Goal: Information Seeking & Learning: Compare options

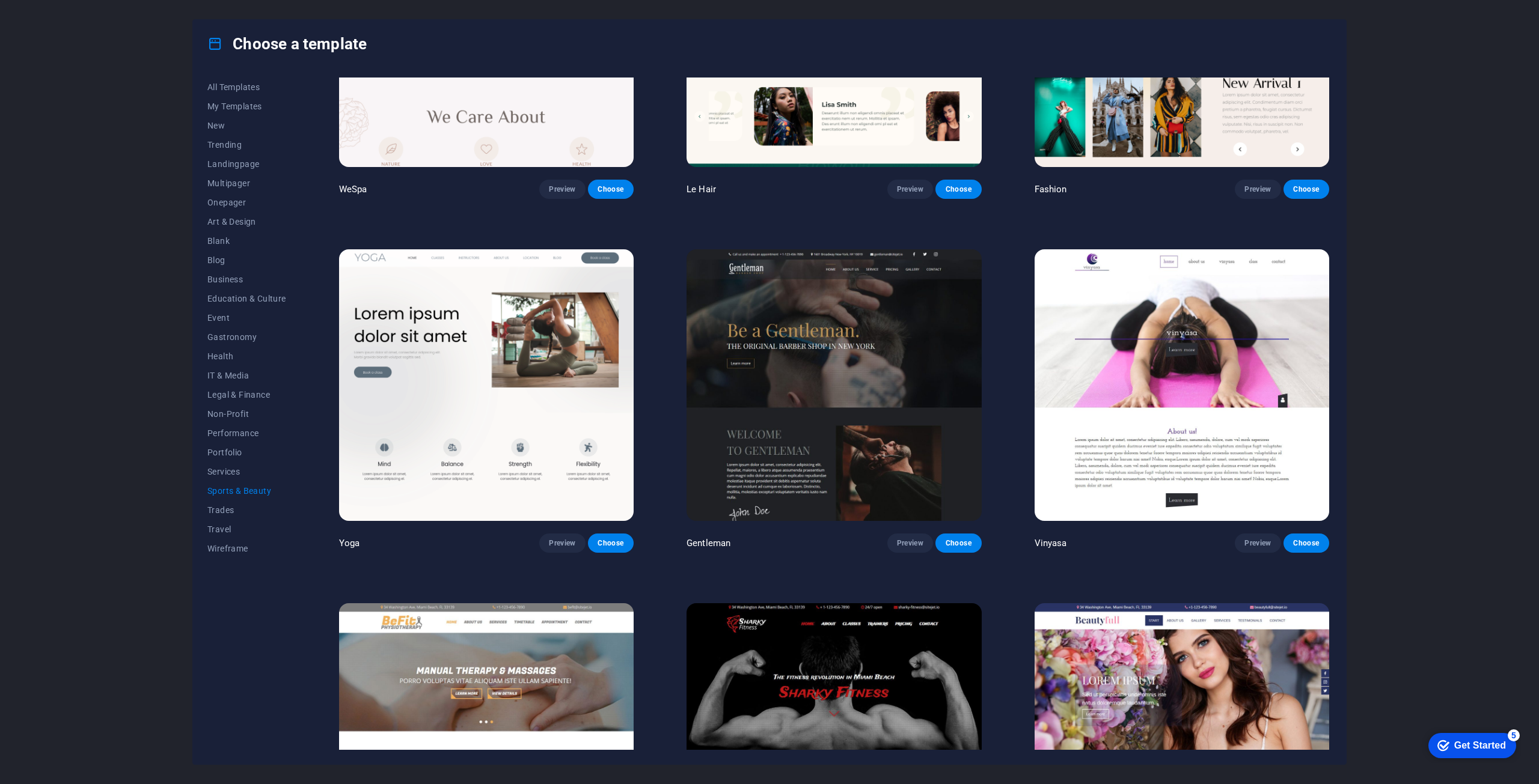
scroll to position [541, 0]
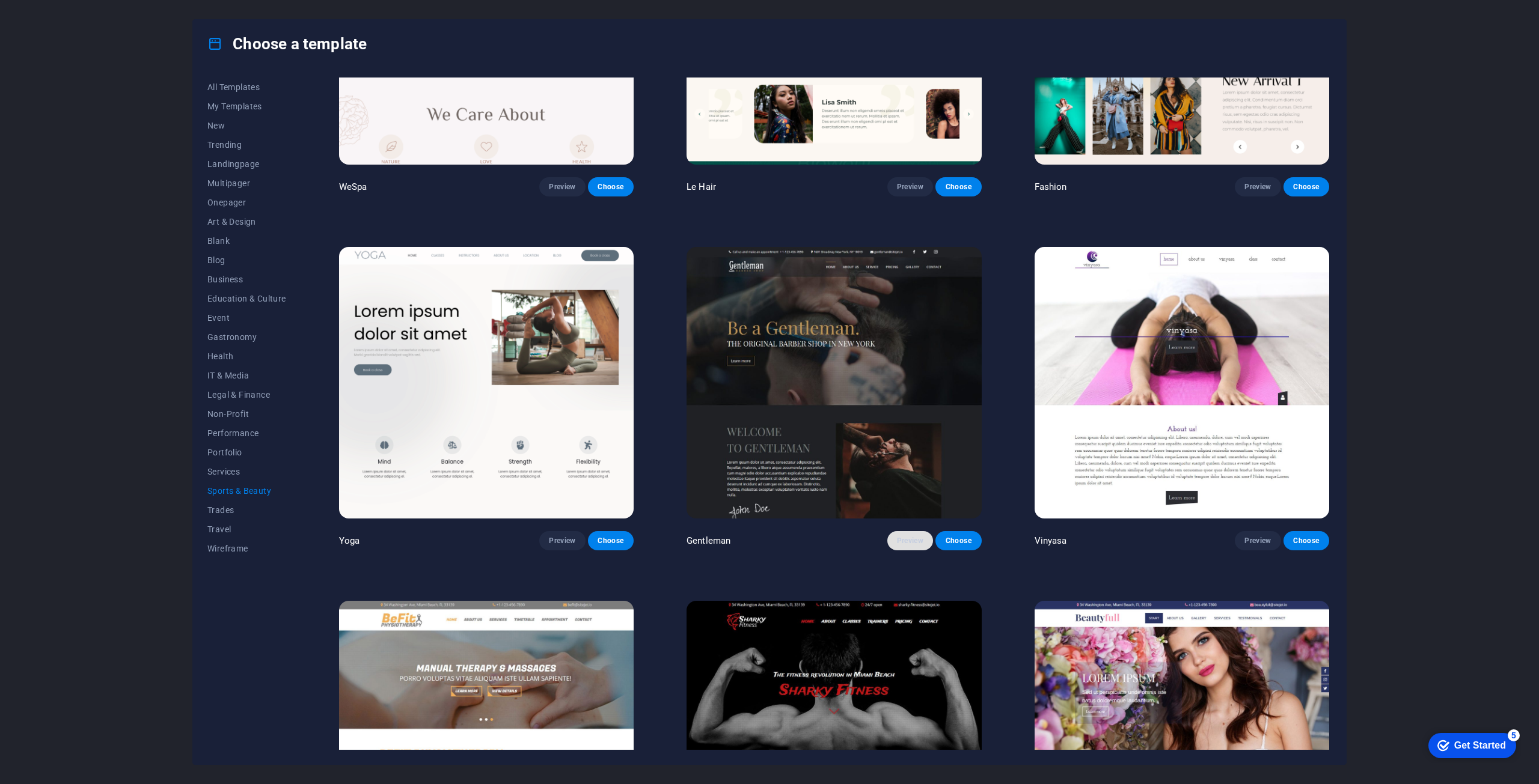
click at [915, 536] on span "Preview" at bounding box center [910, 541] width 26 height 10
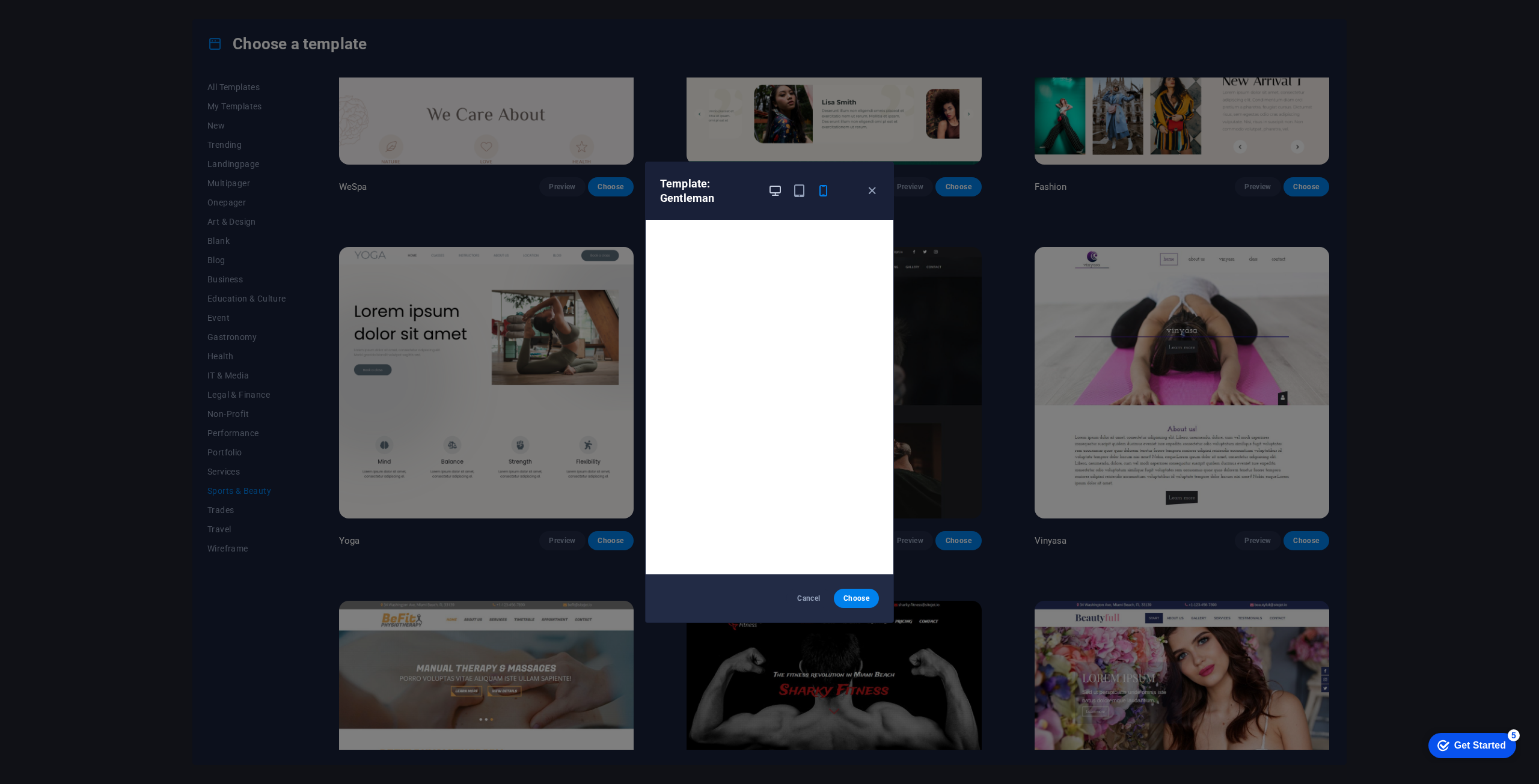
click at [771, 192] on icon "button" at bounding box center [774, 190] width 14 height 14
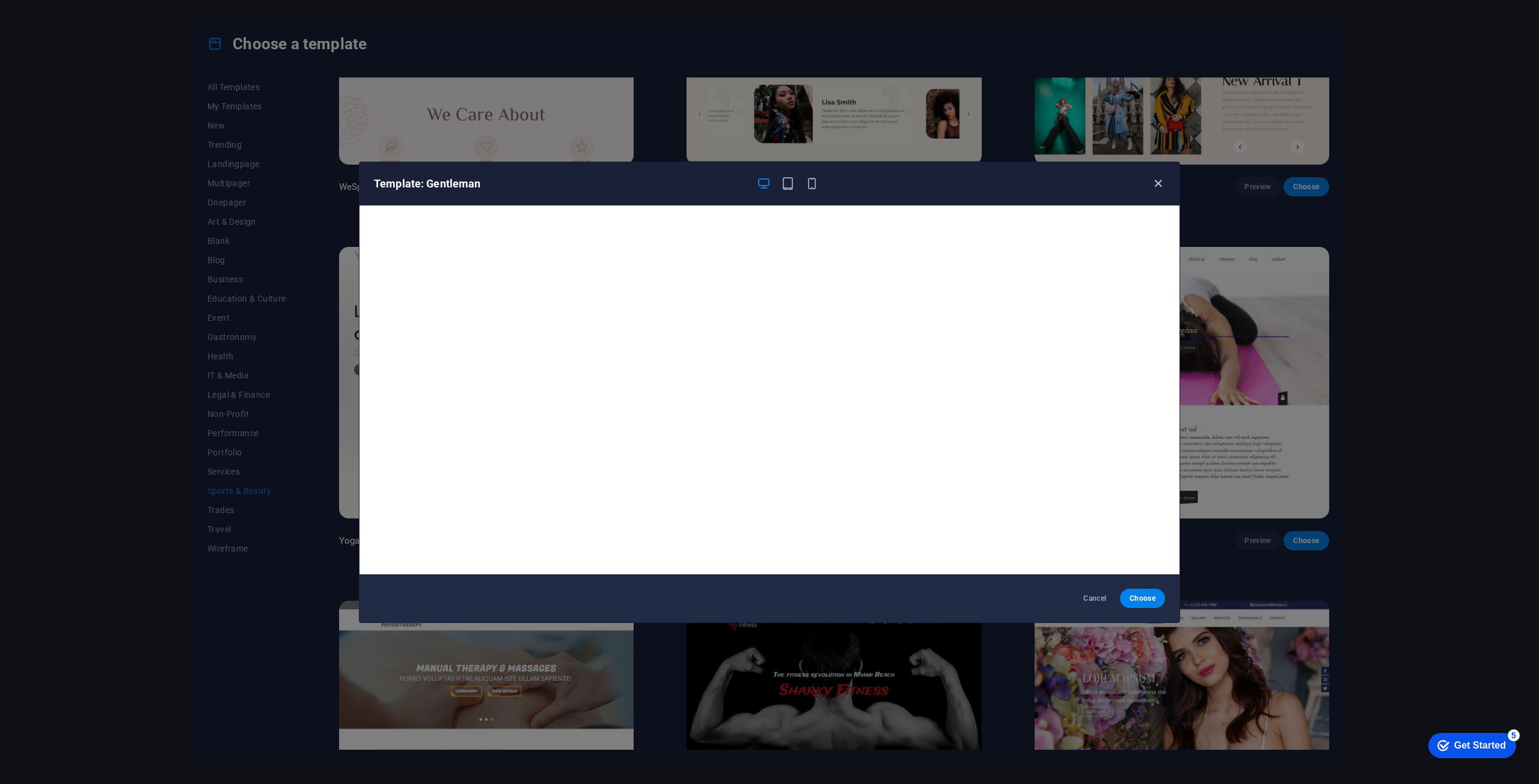
click at [1158, 178] on icon "button" at bounding box center [1157, 183] width 14 height 14
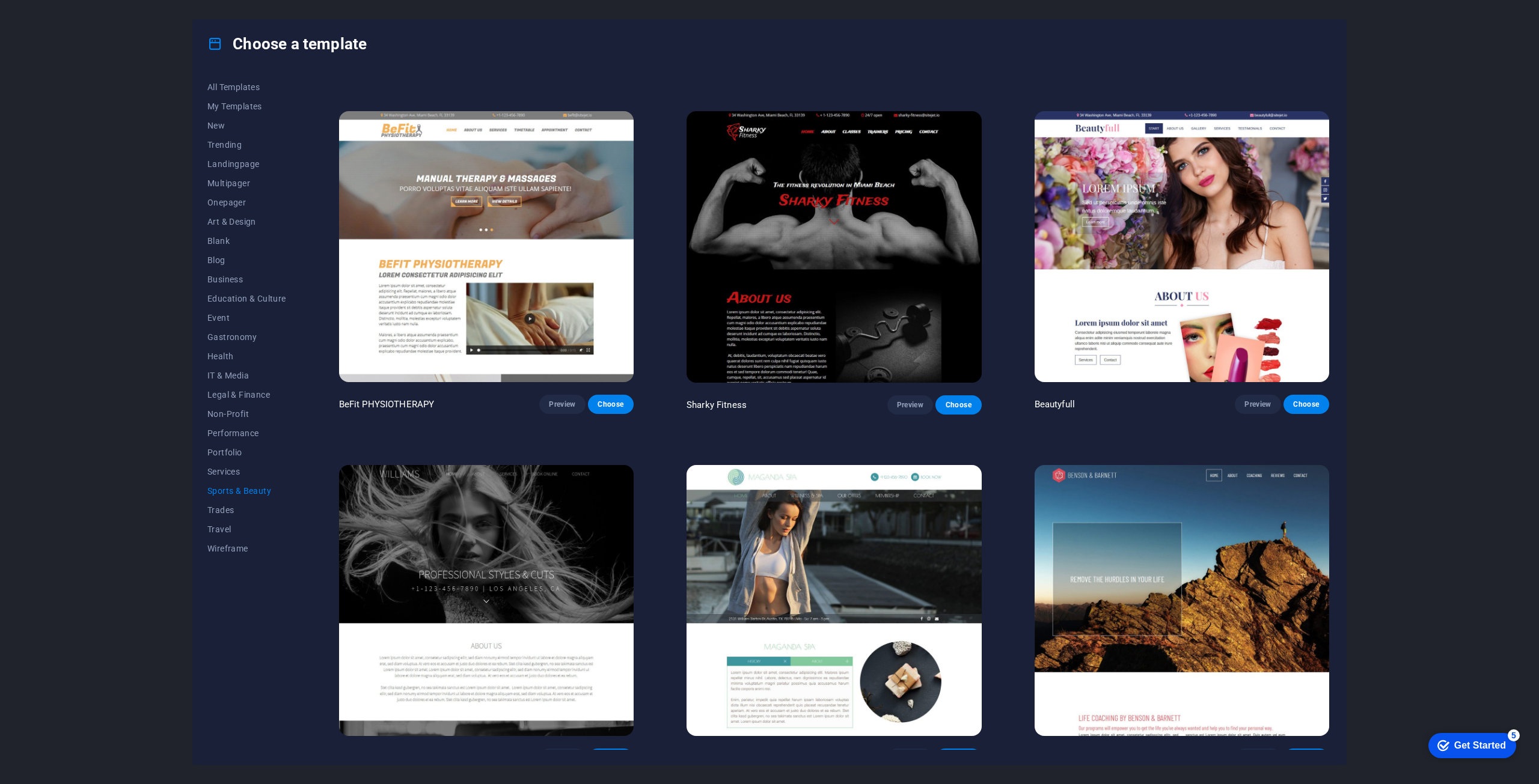
scroll to position [1042, 0]
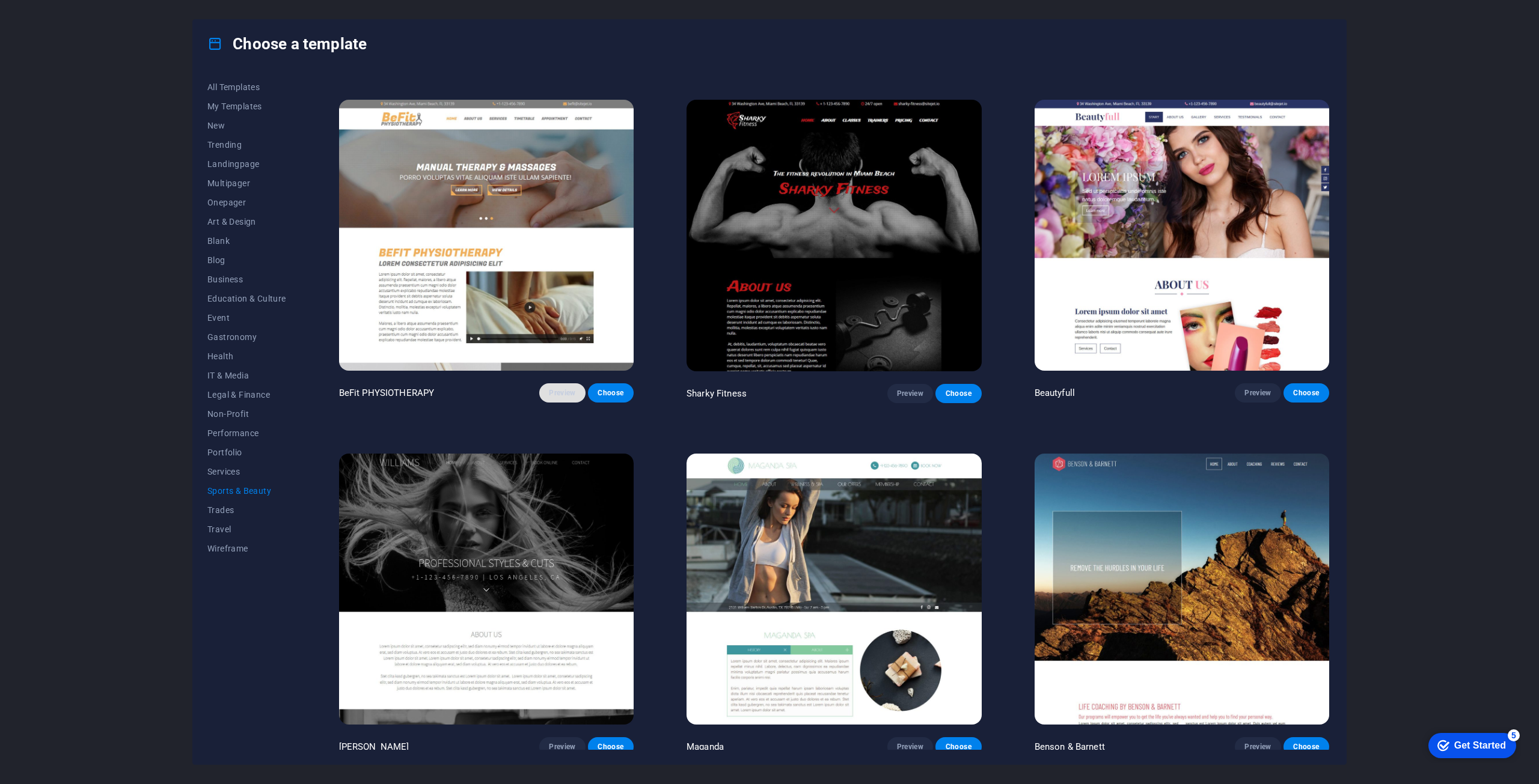
click at [561, 388] on span "Preview" at bounding box center [562, 392] width 26 height 10
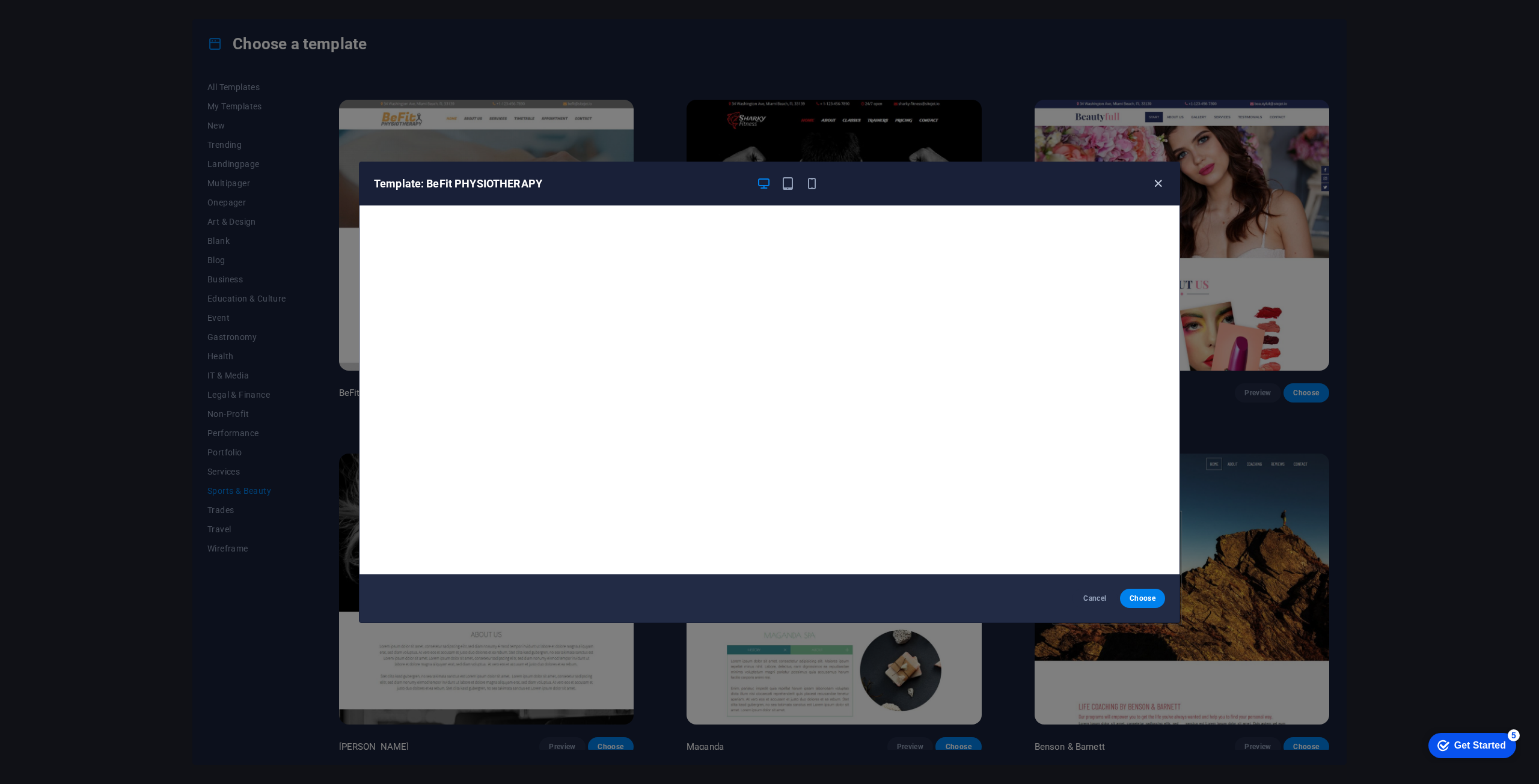
click at [1157, 182] on icon "button" at bounding box center [1157, 183] width 14 height 14
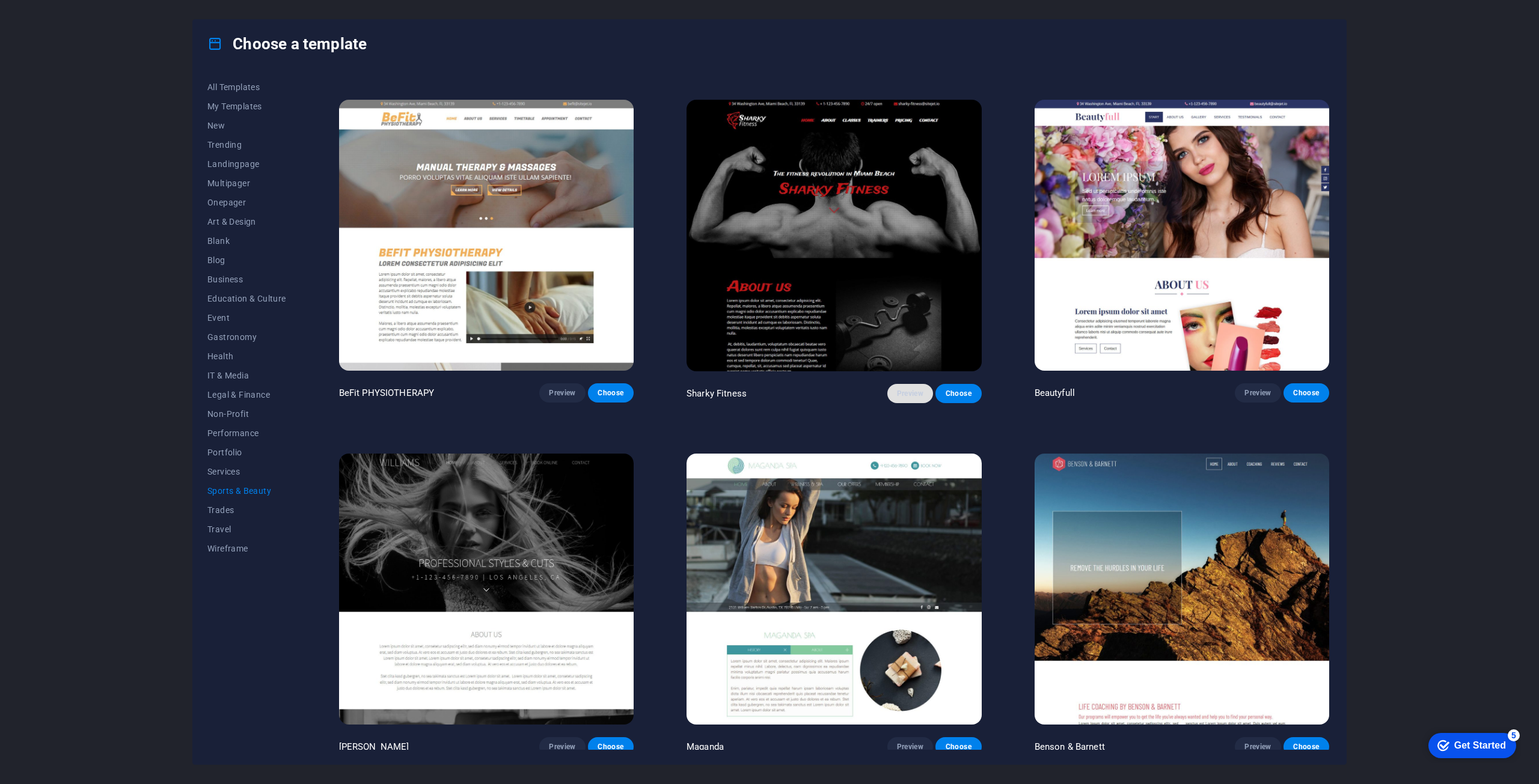
click at [902, 389] on span "Preview" at bounding box center [910, 393] width 26 height 10
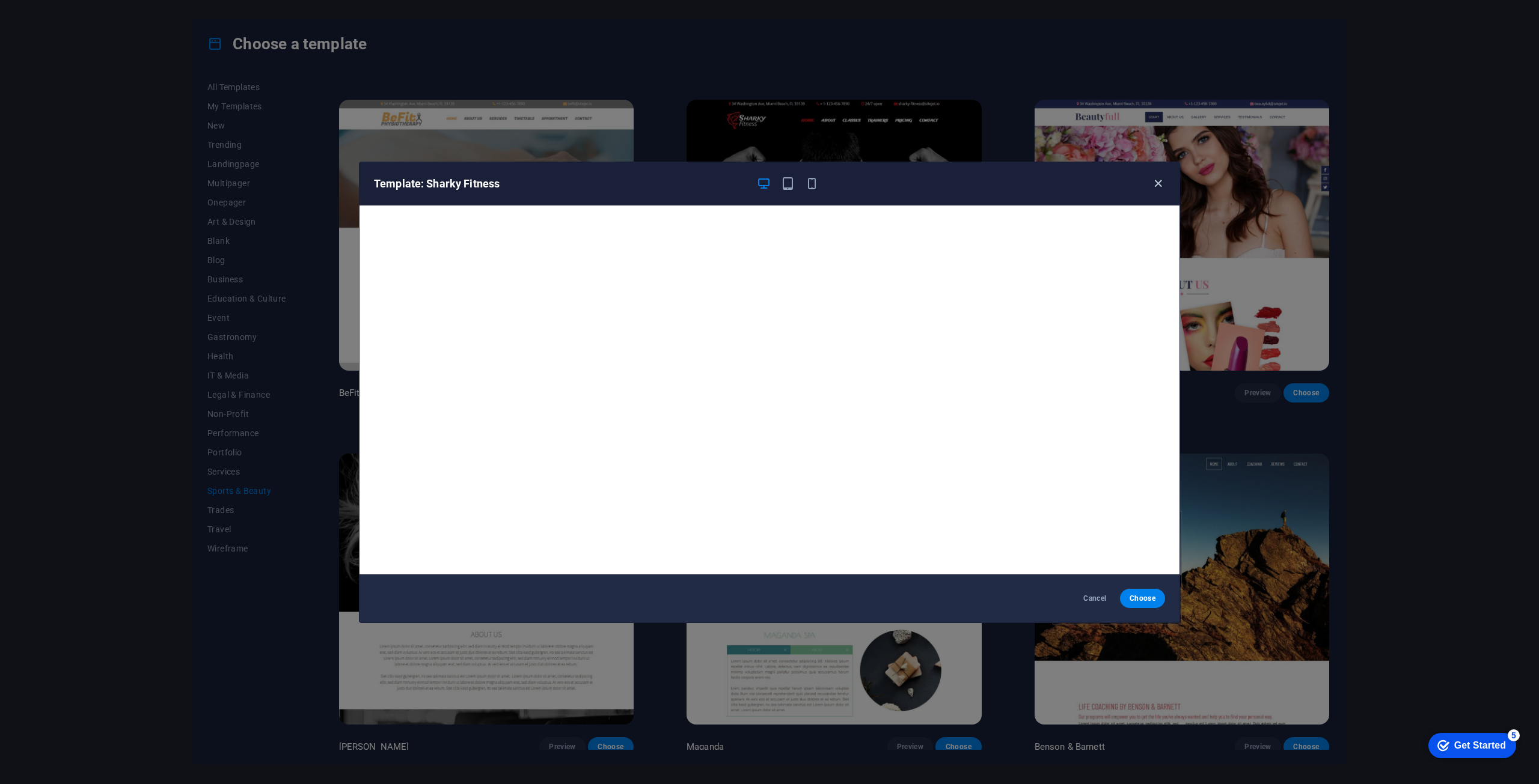
click at [1159, 182] on icon "button" at bounding box center [1157, 183] width 14 height 14
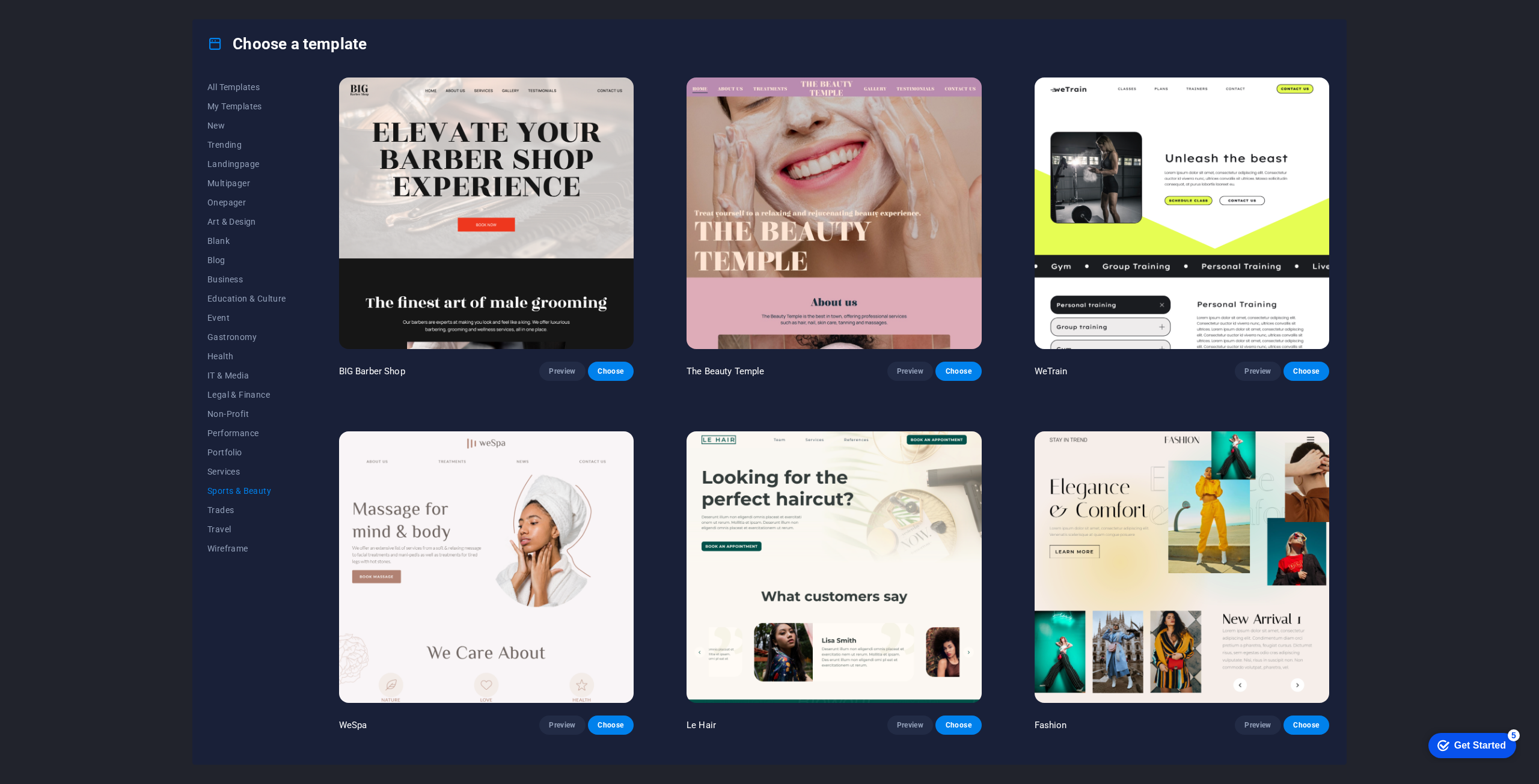
scroll to position [0, 0]
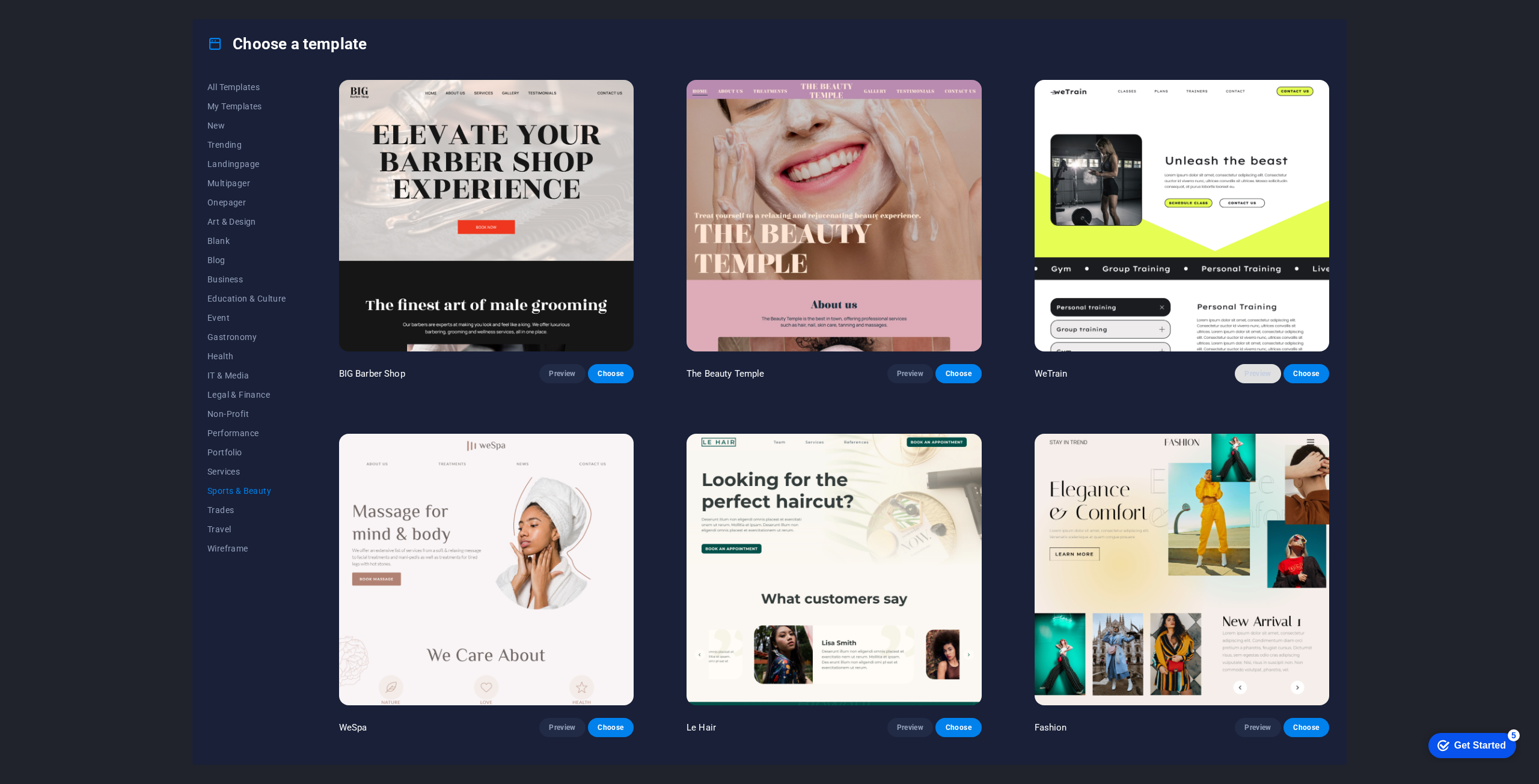
click at [1244, 369] on span "Preview" at bounding box center [1257, 373] width 26 height 10
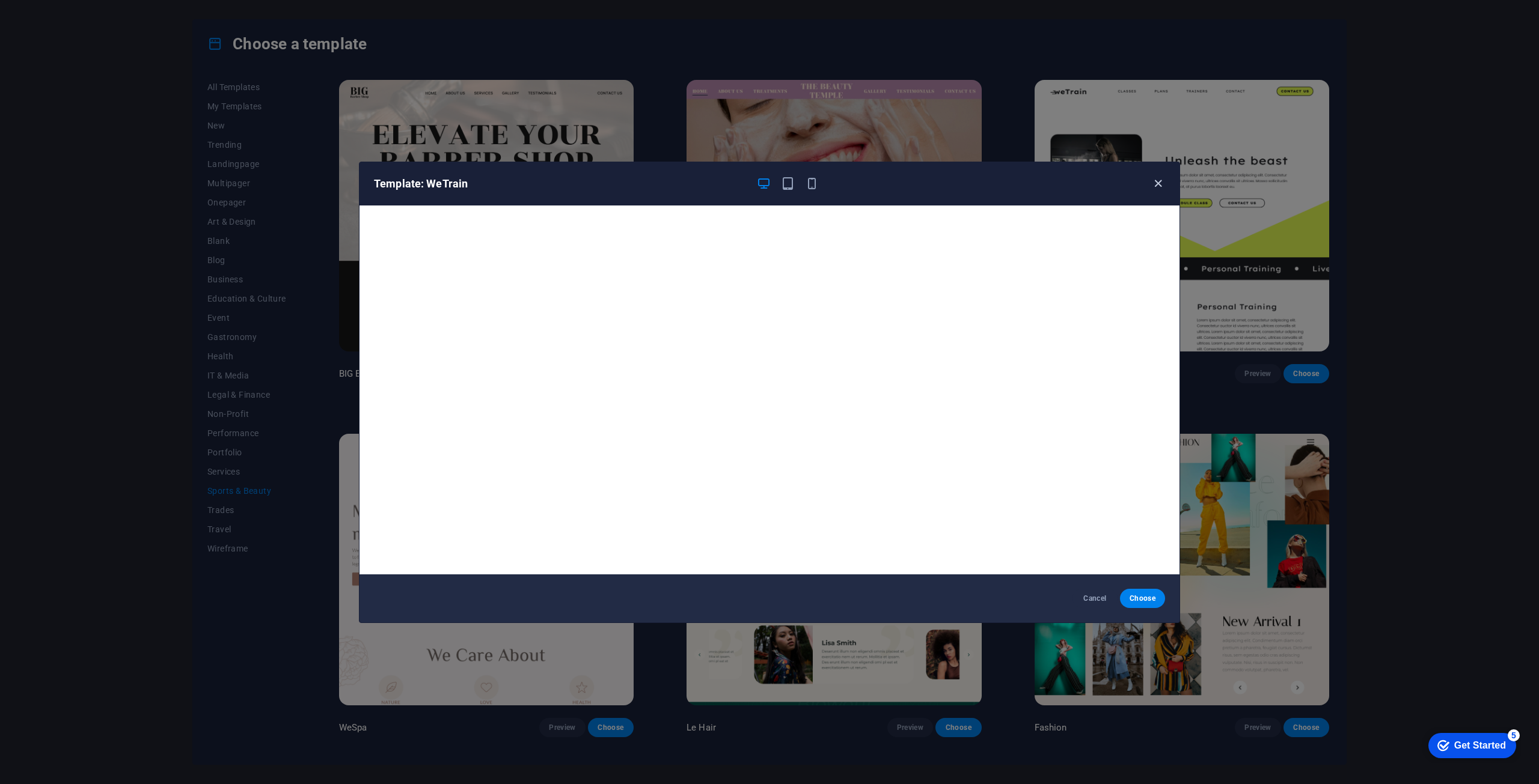
click at [1154, 188] on icon "button" at bounding box center [1157, 183] width 14 height 14
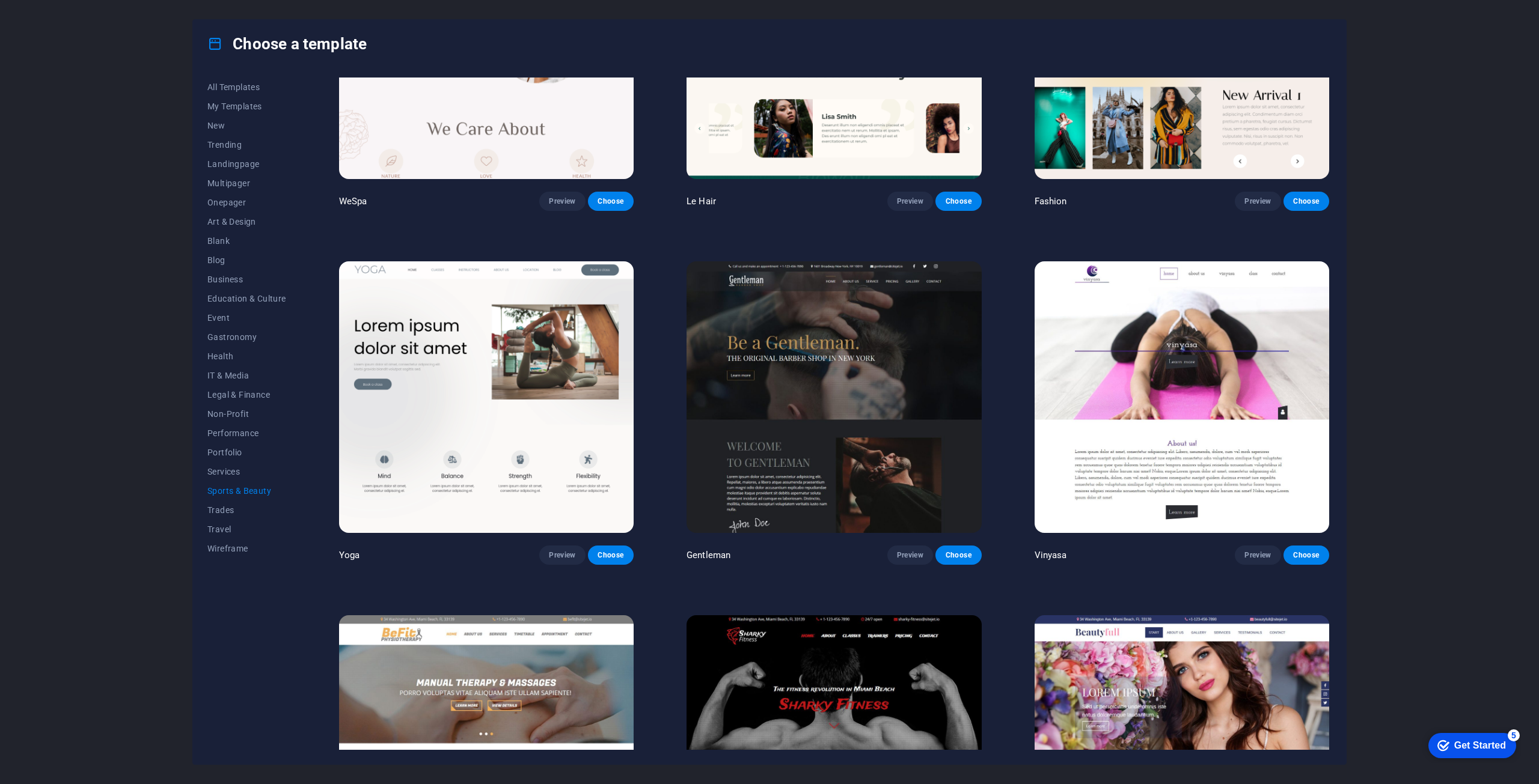
scroll to position [721, 0]
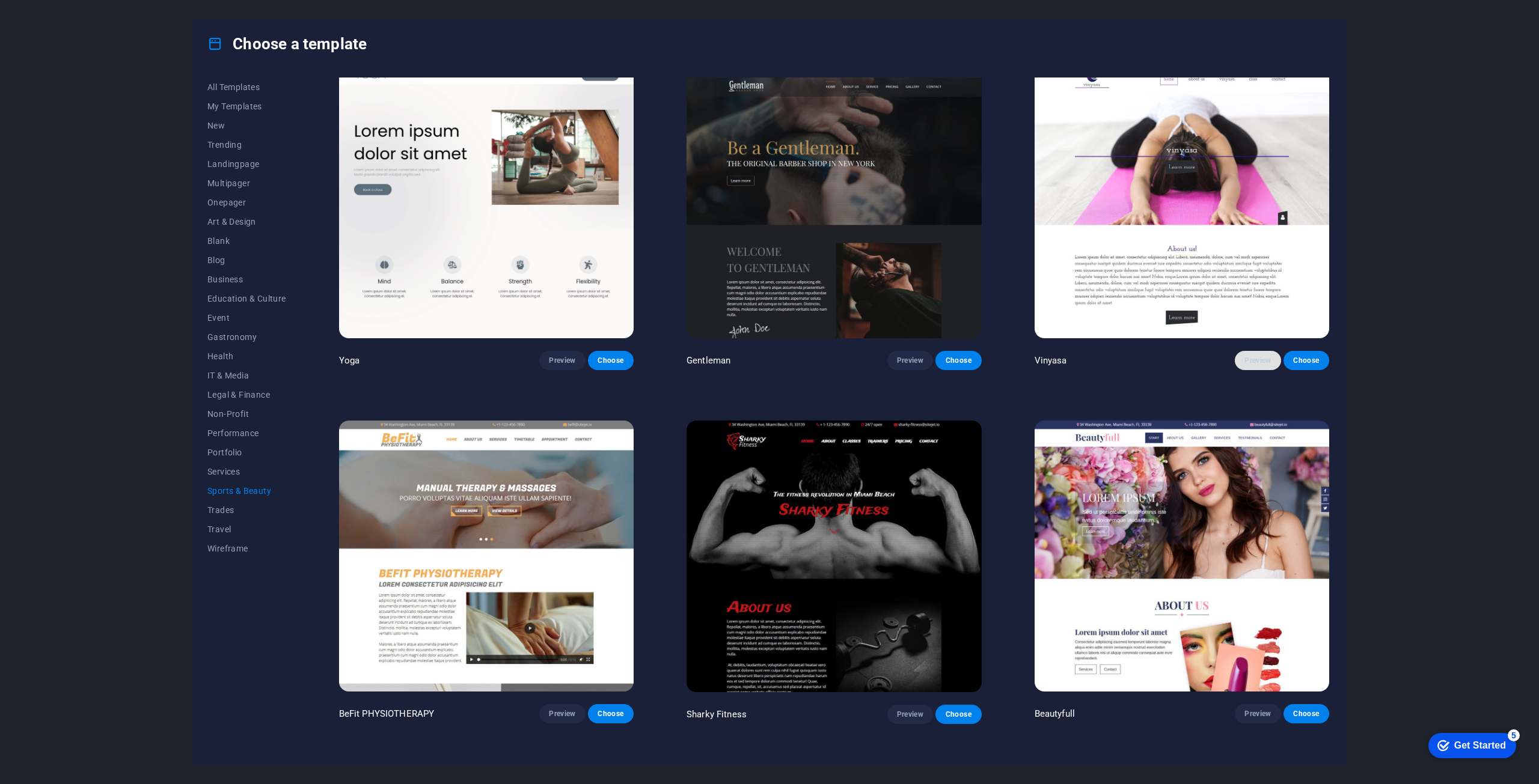
click at [1261, 351] on button "Preview" at bounding box center [1258, 360] width 46 height 19
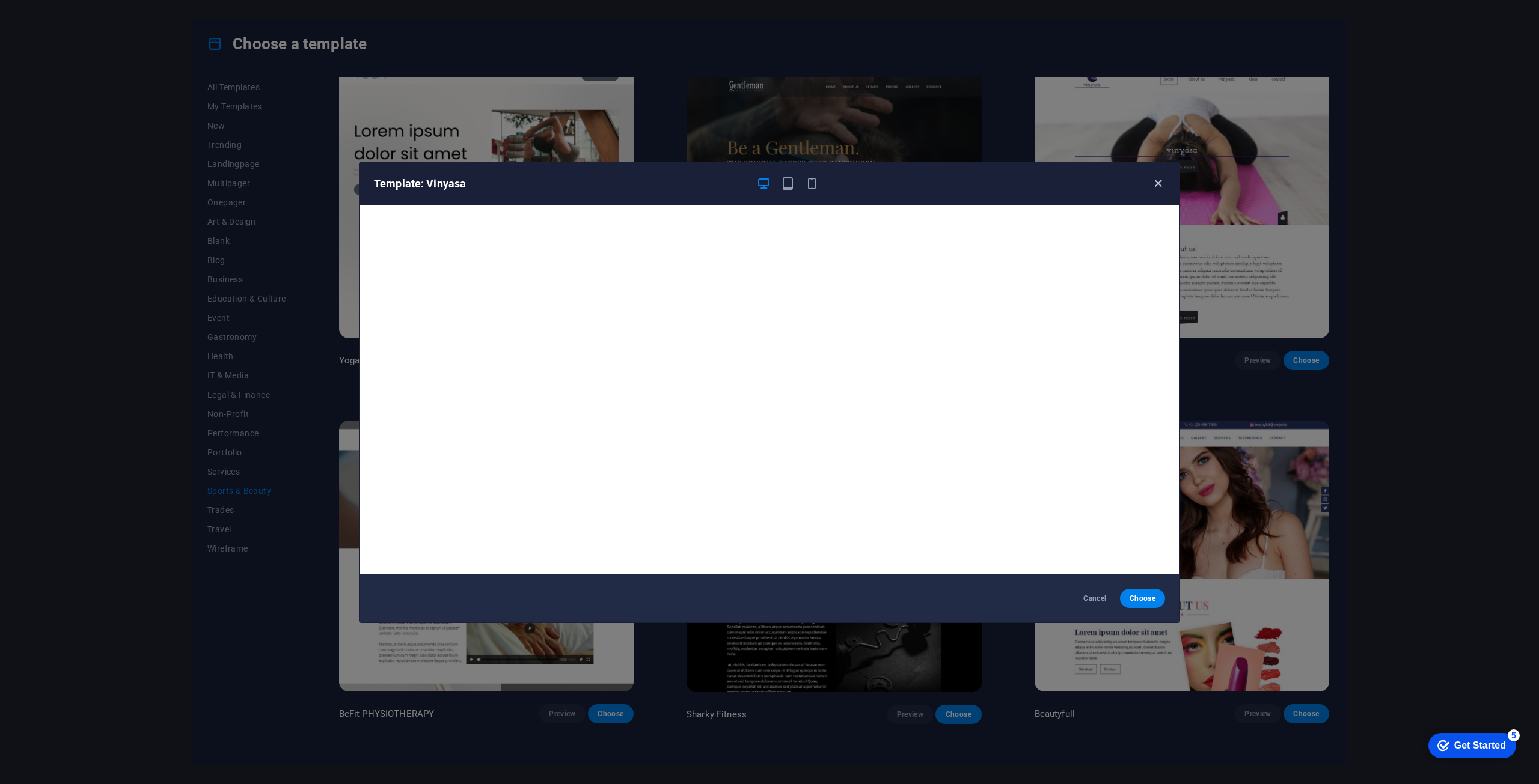
click at [1151, 185] on icon "button" at bounding box center [1157, 183] width 14 height 14
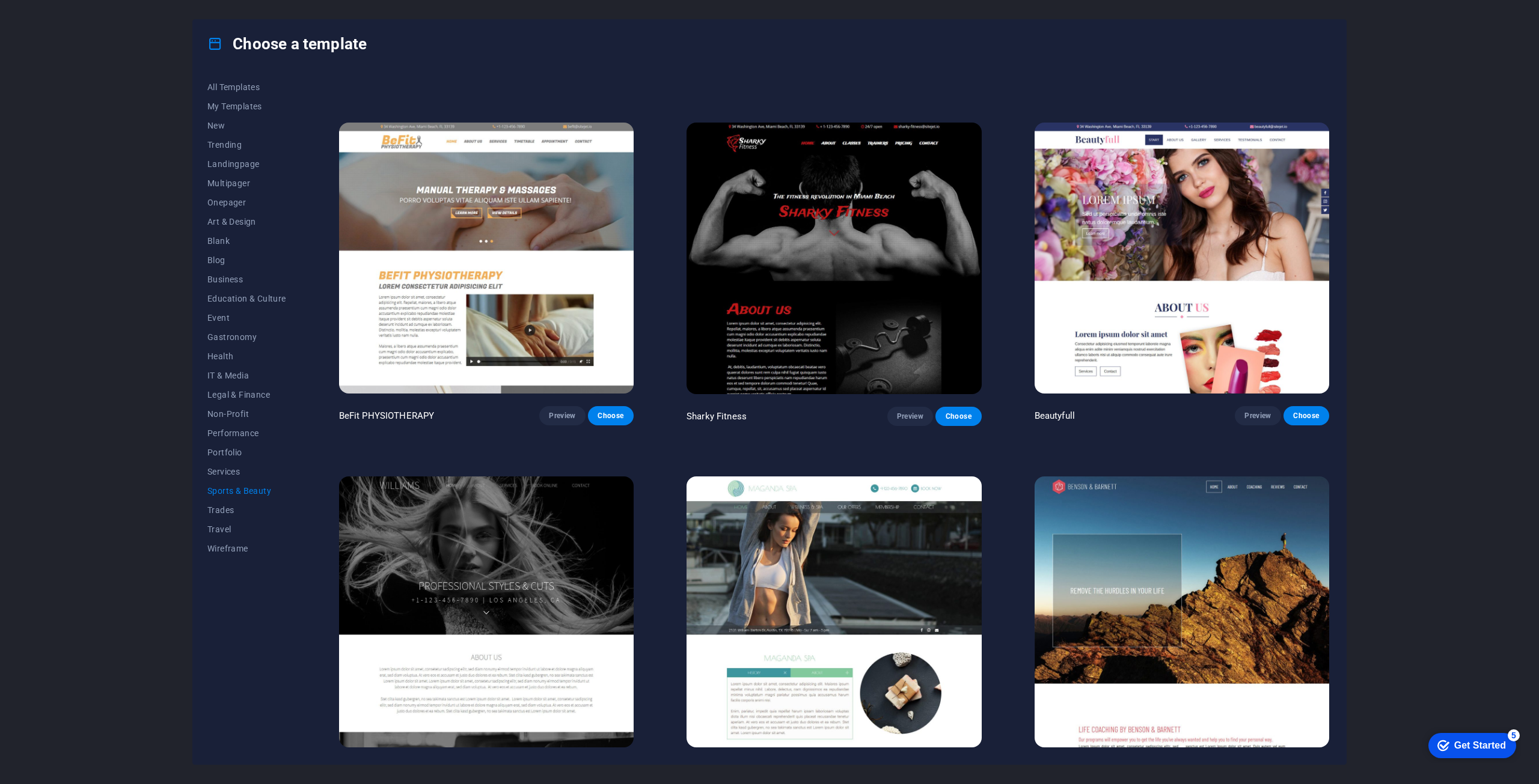
scroll to position [1022, 0]
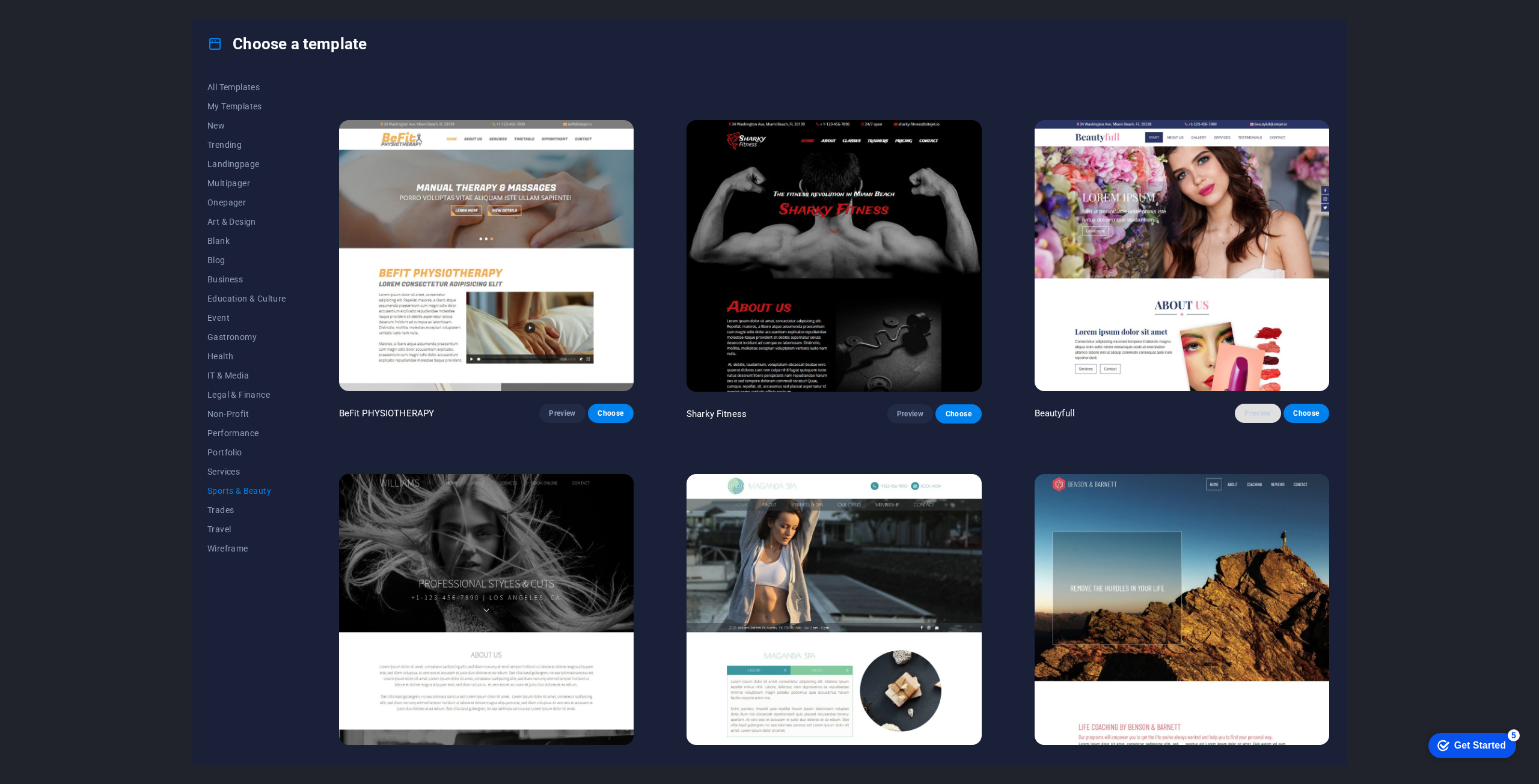
click at [1250, 409] on span "Preview" at bounding box center [1257, 413] width 26 height 10
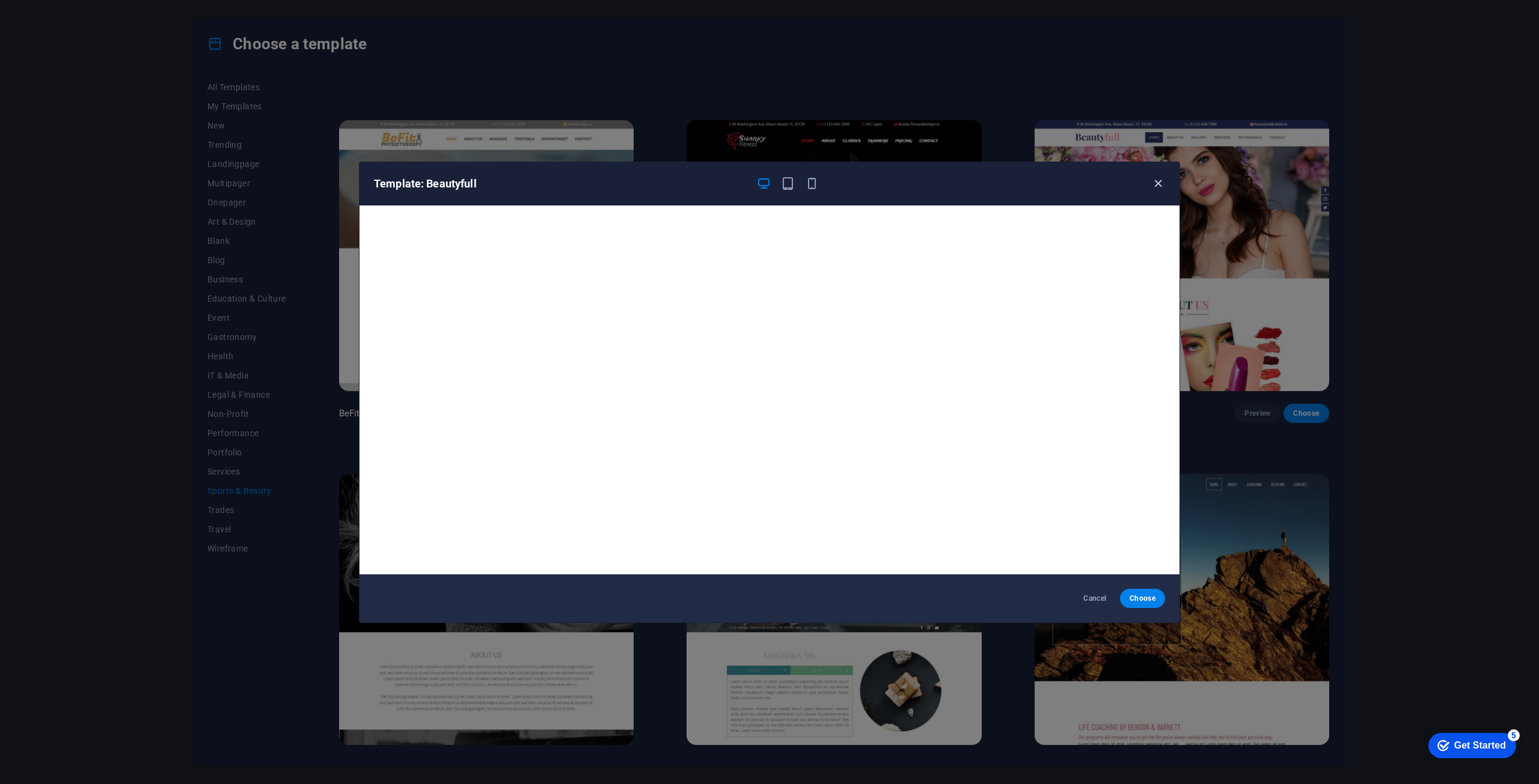
click at [1152, 181] on icon "button" at bounding box center [1157, 183] width 14 height 14
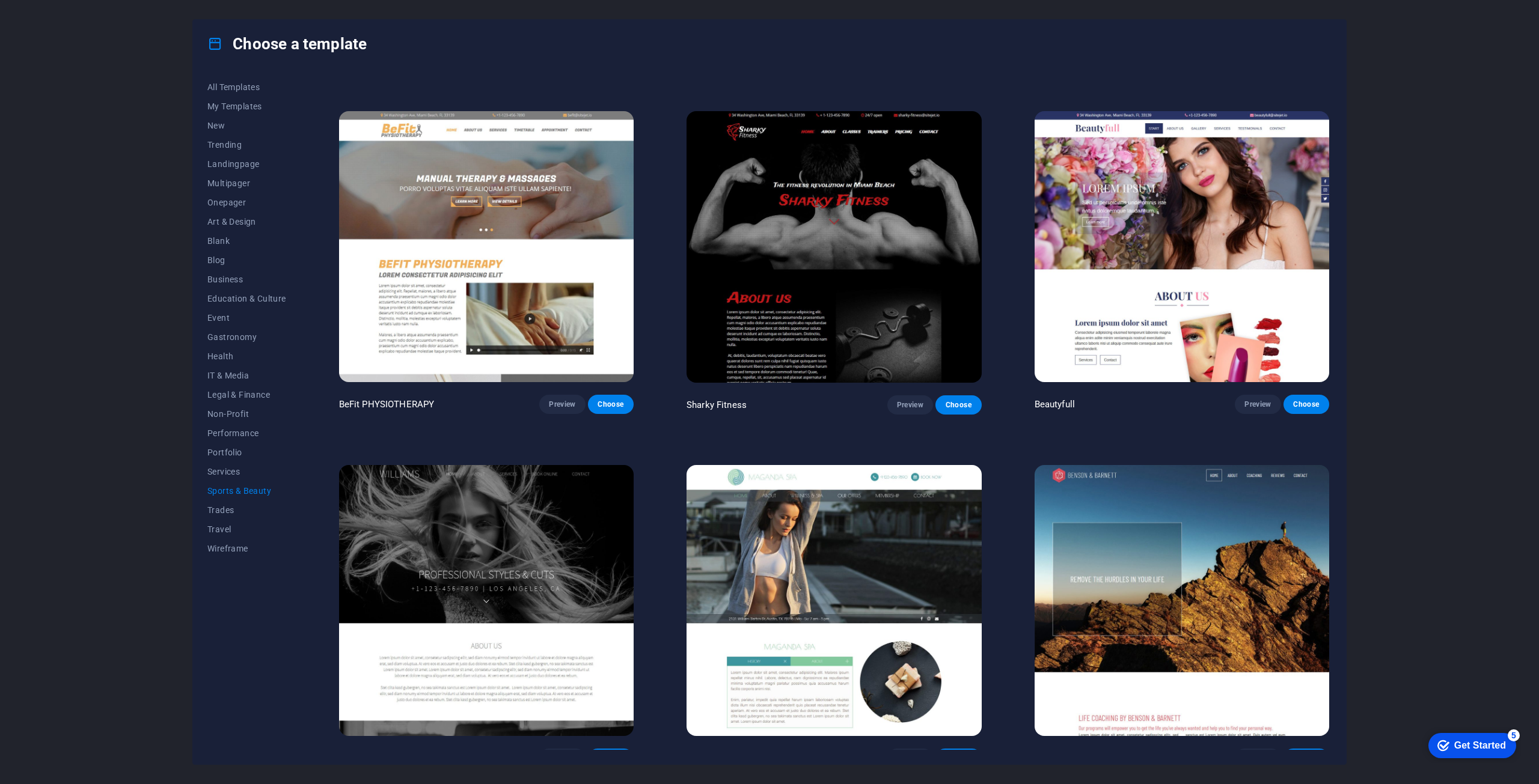
scroll to position [1042, 0]
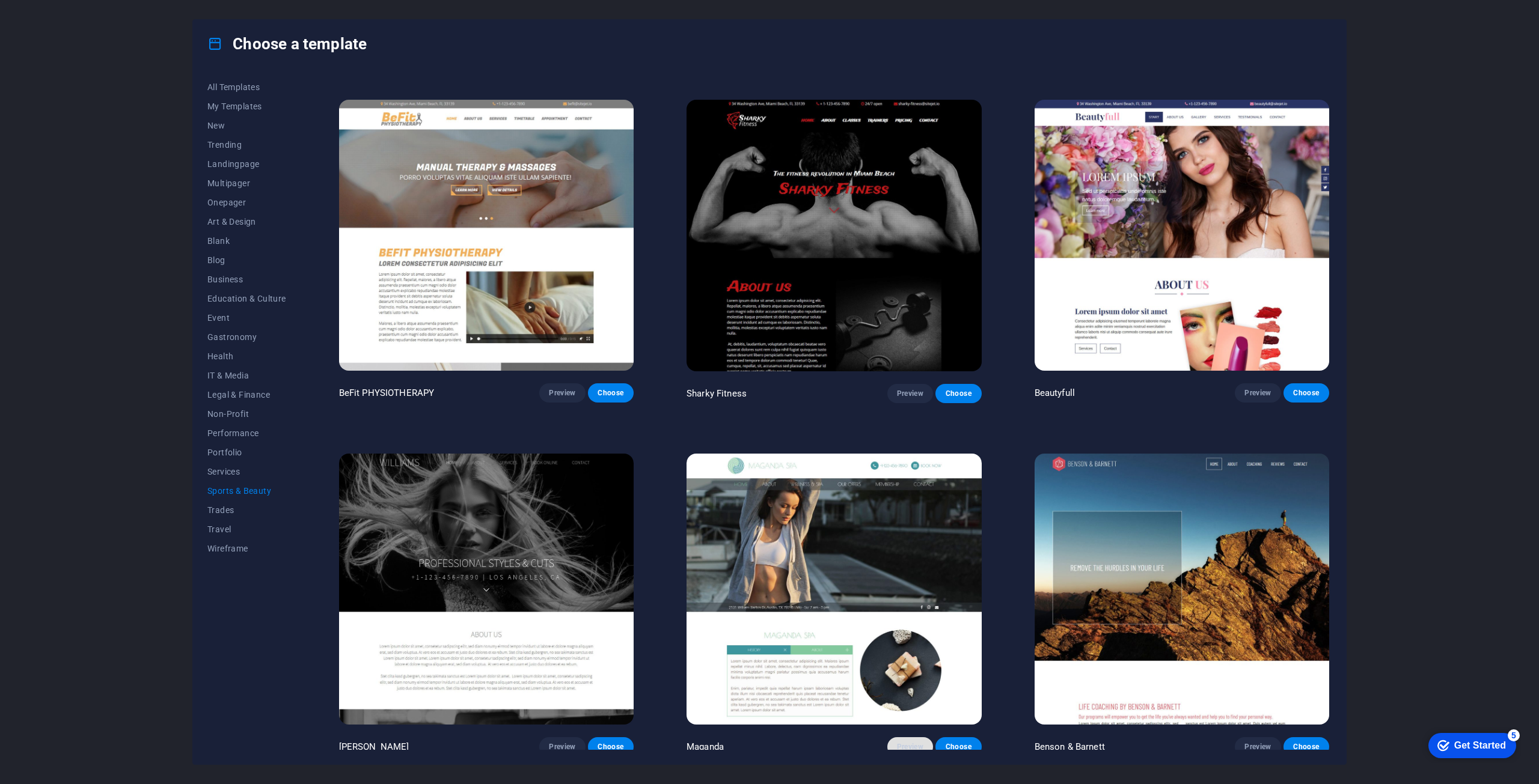
click at [902, 742] on span "Preview" at bounding box center [910, 747] width 26 height 10
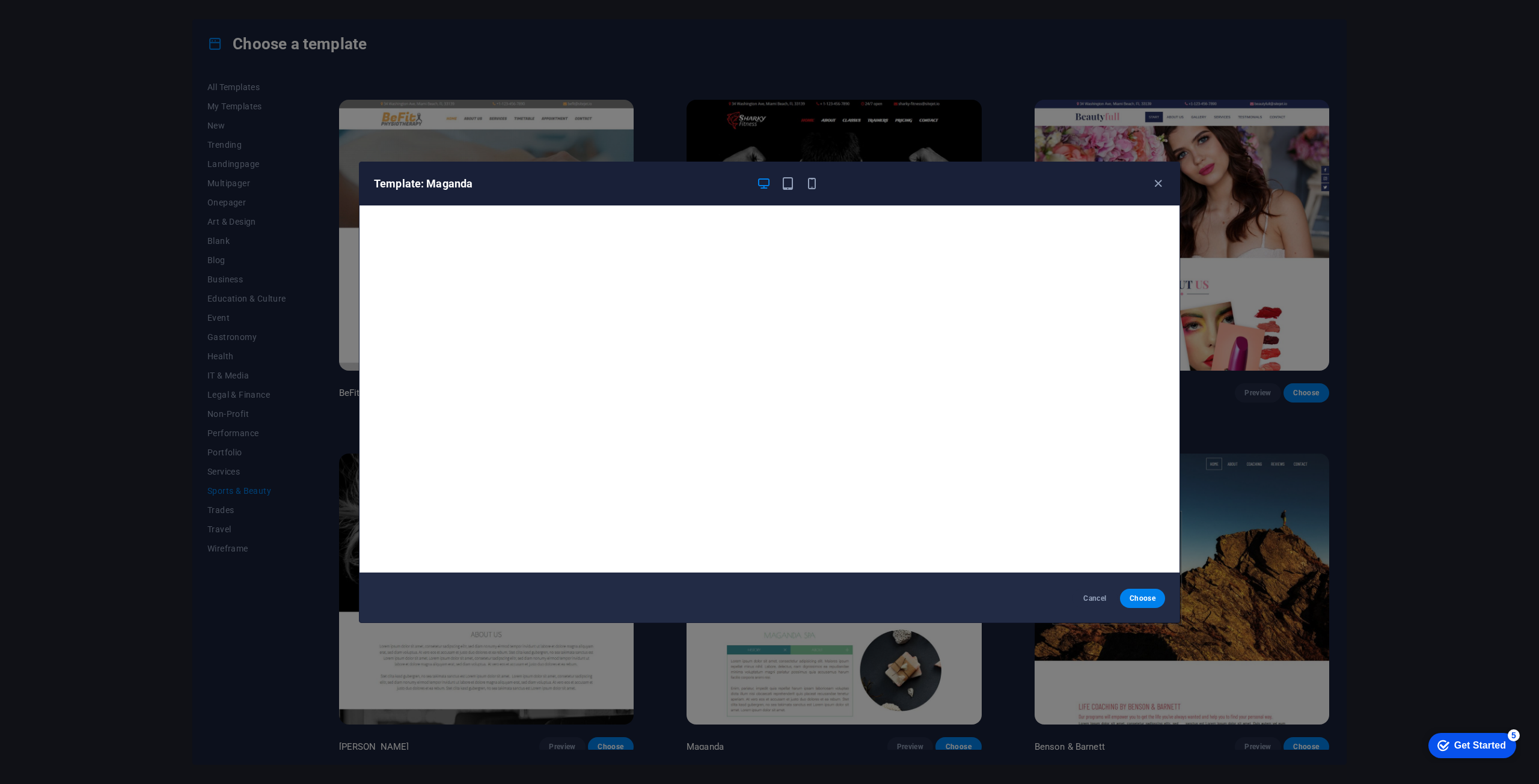
scroll to position [3, 0]
click at [1157, 188] on icon "button" at bounding box center [1157, 183] width 14 height 14
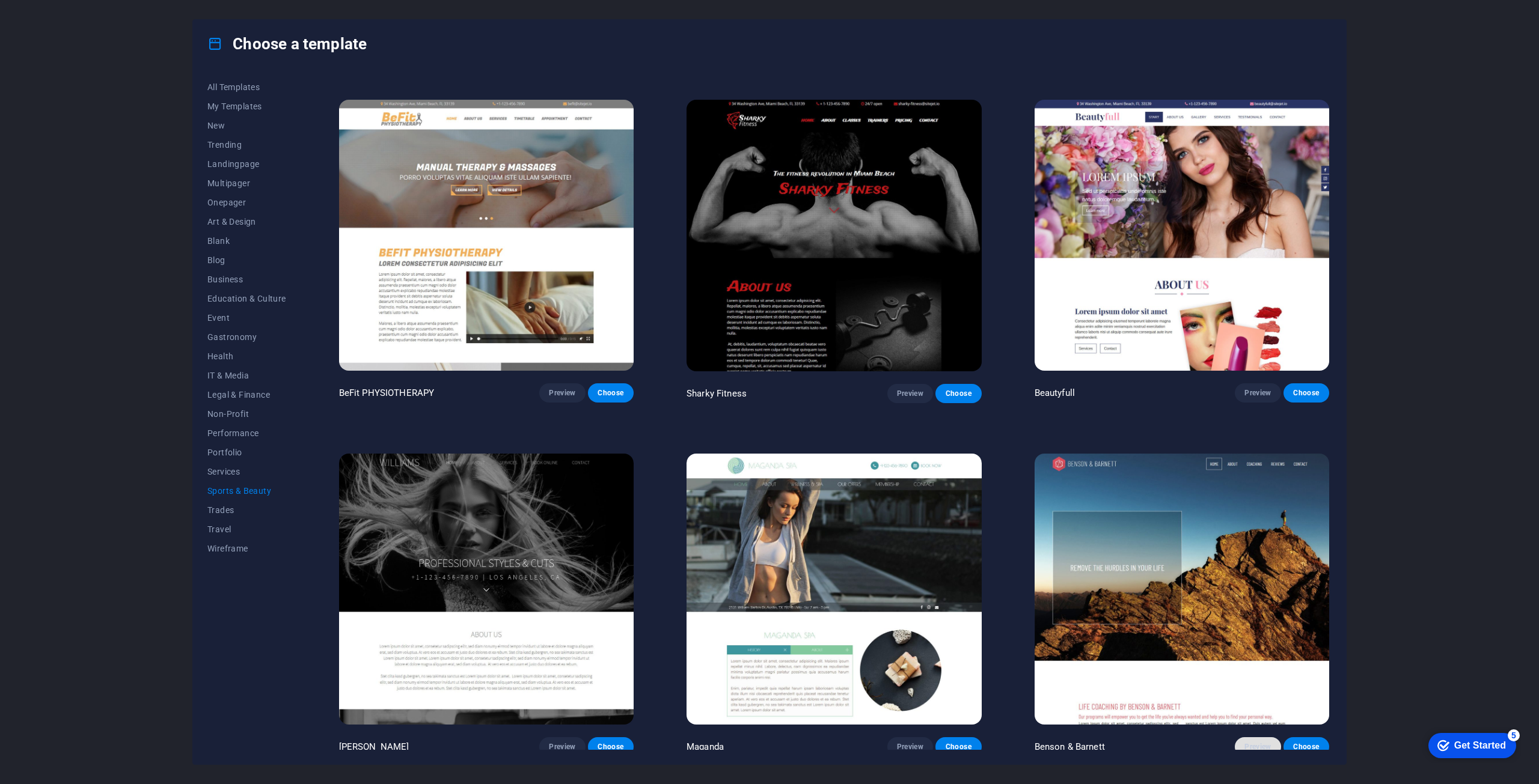
click at [1258, 742] on span "Preview" at bounding box center [1257, 747] width 26 height 10
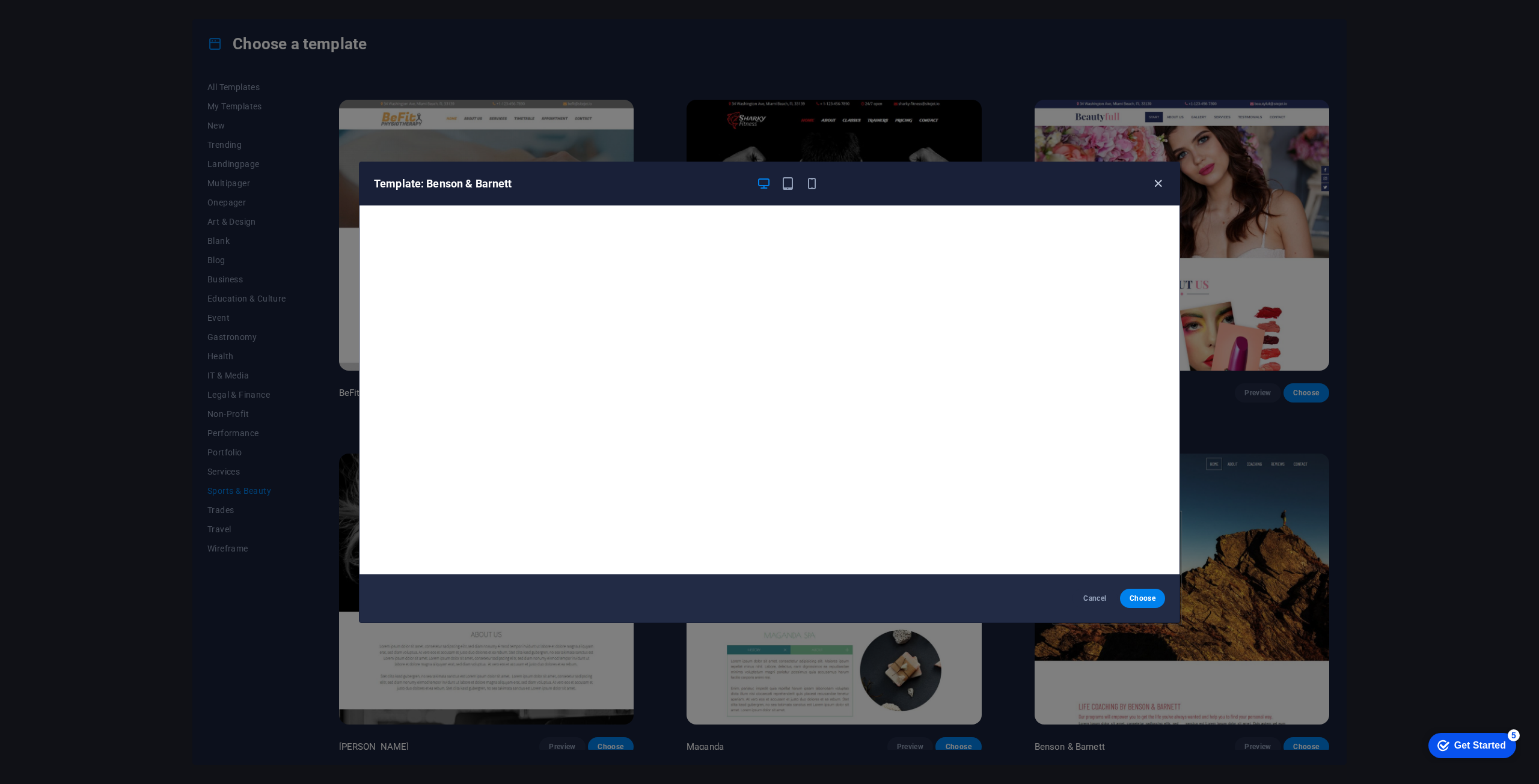
click at [1160, 180] on icon "button" at bounding box center [1157, 183] width 14 height 14
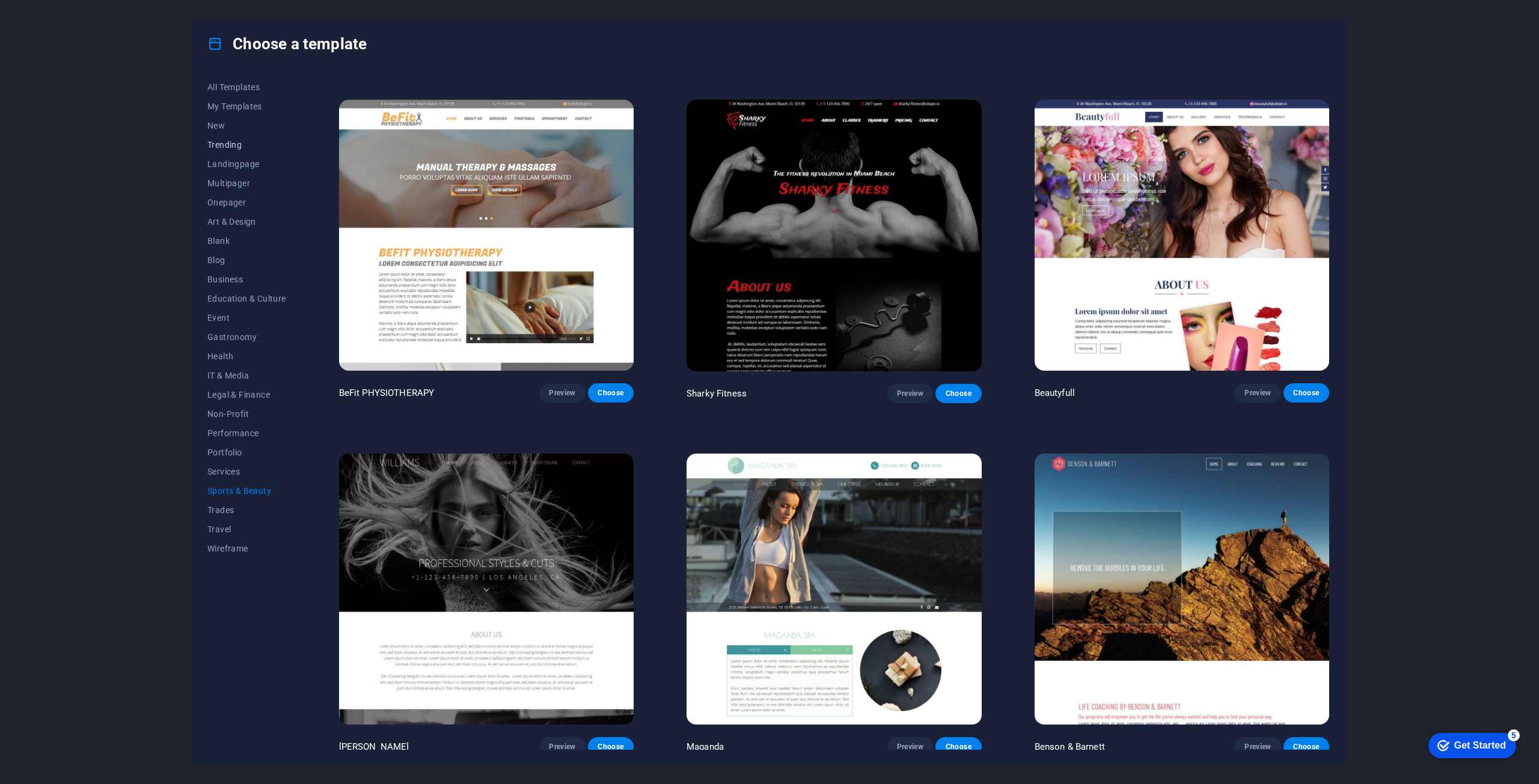
click at [227, 146] on span "Trending" at bounding box center [247, 145] width 78 height 10
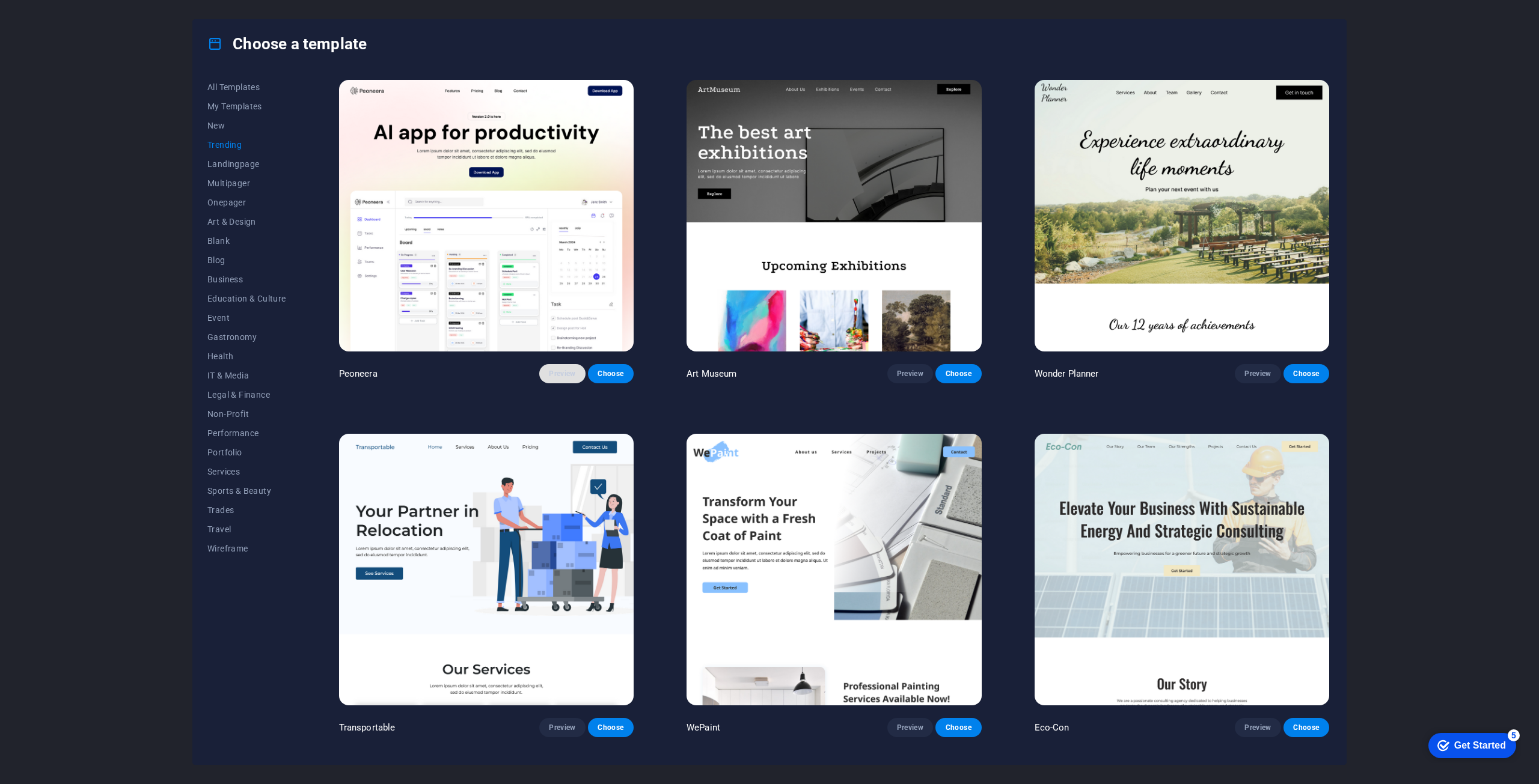
click at [554, 372] on span "Preview" at bounding box center [562, 373] width 26 height 10
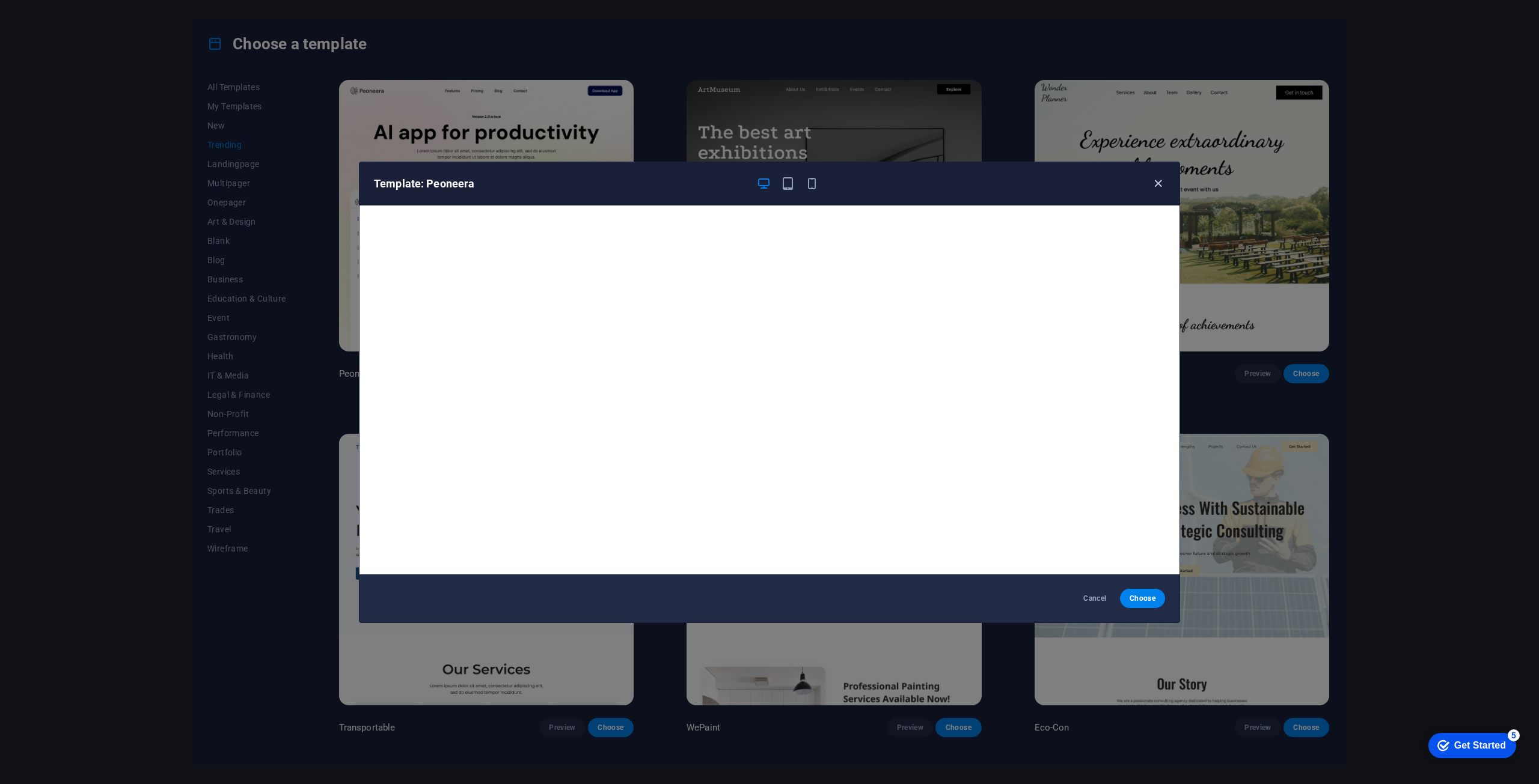
click at [1160, 185] on icon "button" at bounding box center [1157, 183] width 14 height 14
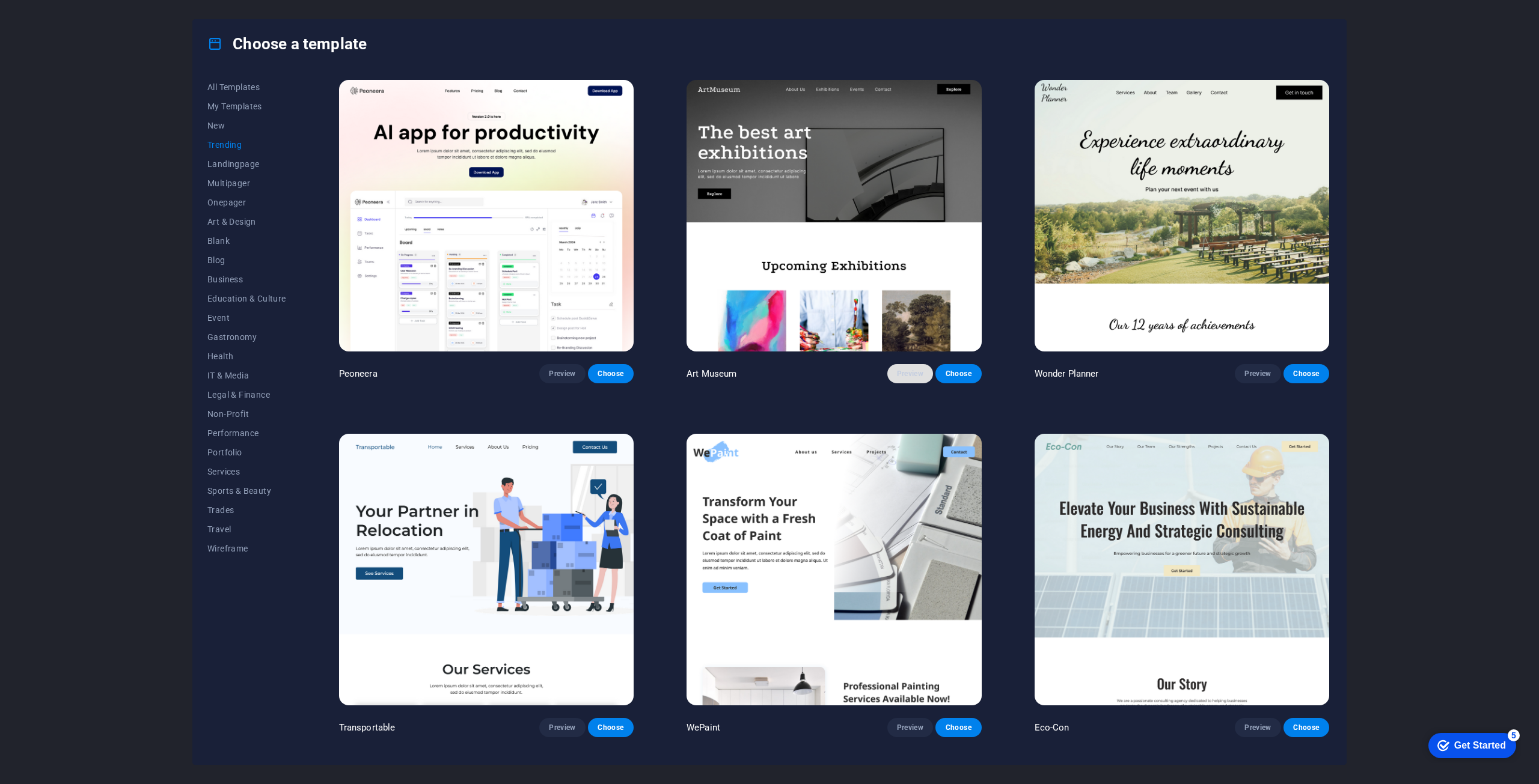
click at [893, 372] on button "Preview" at bounding box center [910, 373] width 46 height 19
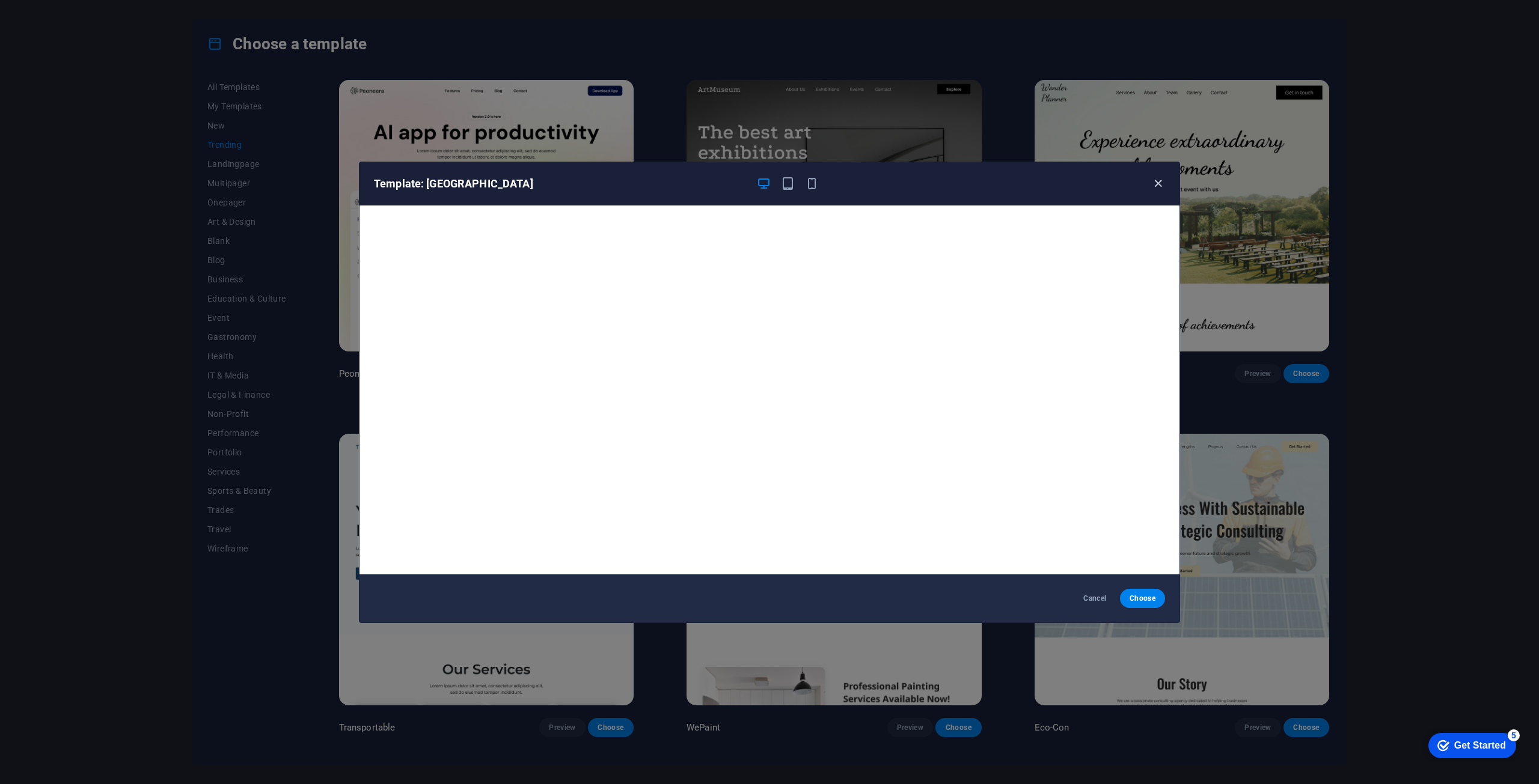
click at [1158, 181] on icon "button" at bounding box center [1157, 183] width 14 height 14
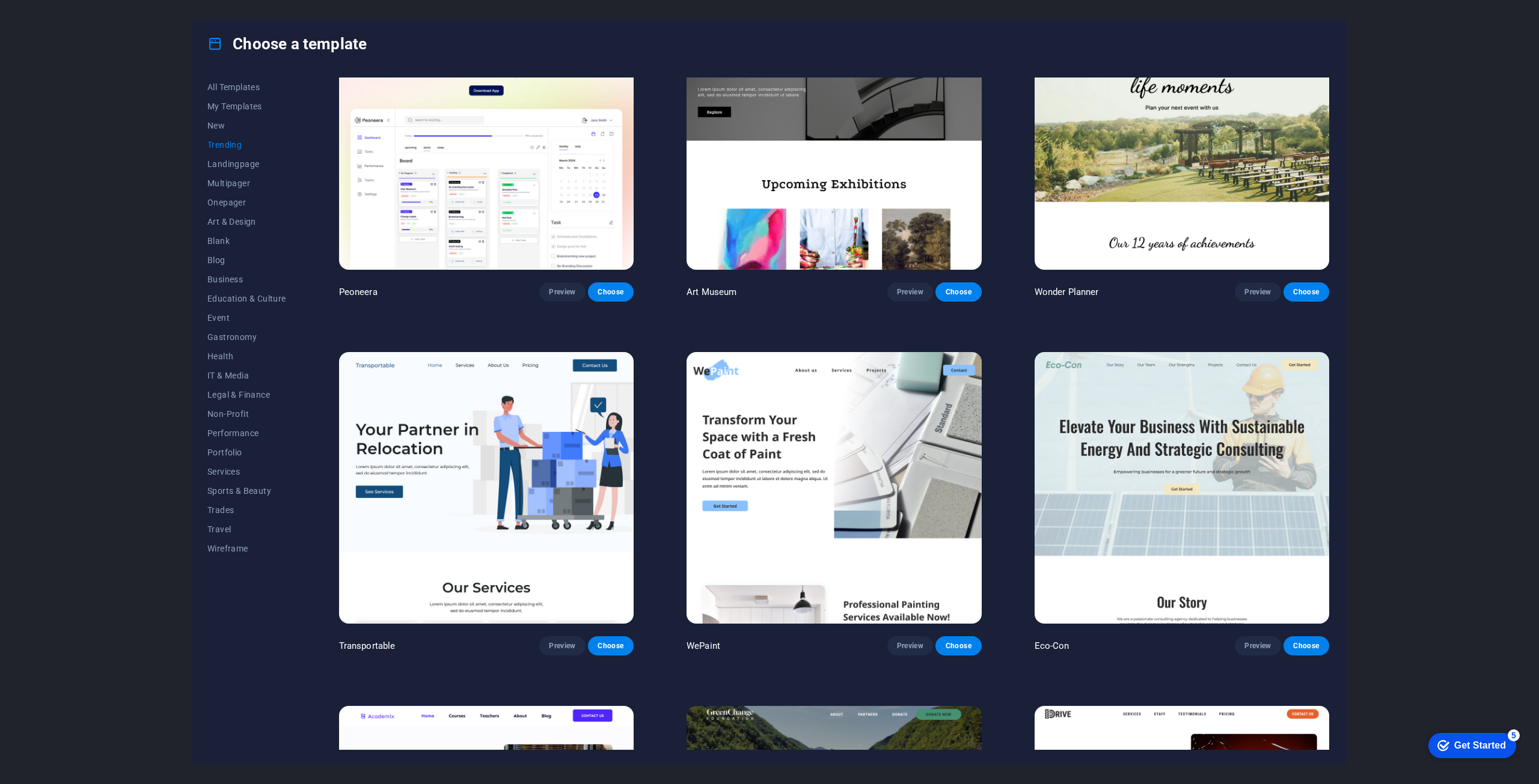
scroll to position [120, 0]
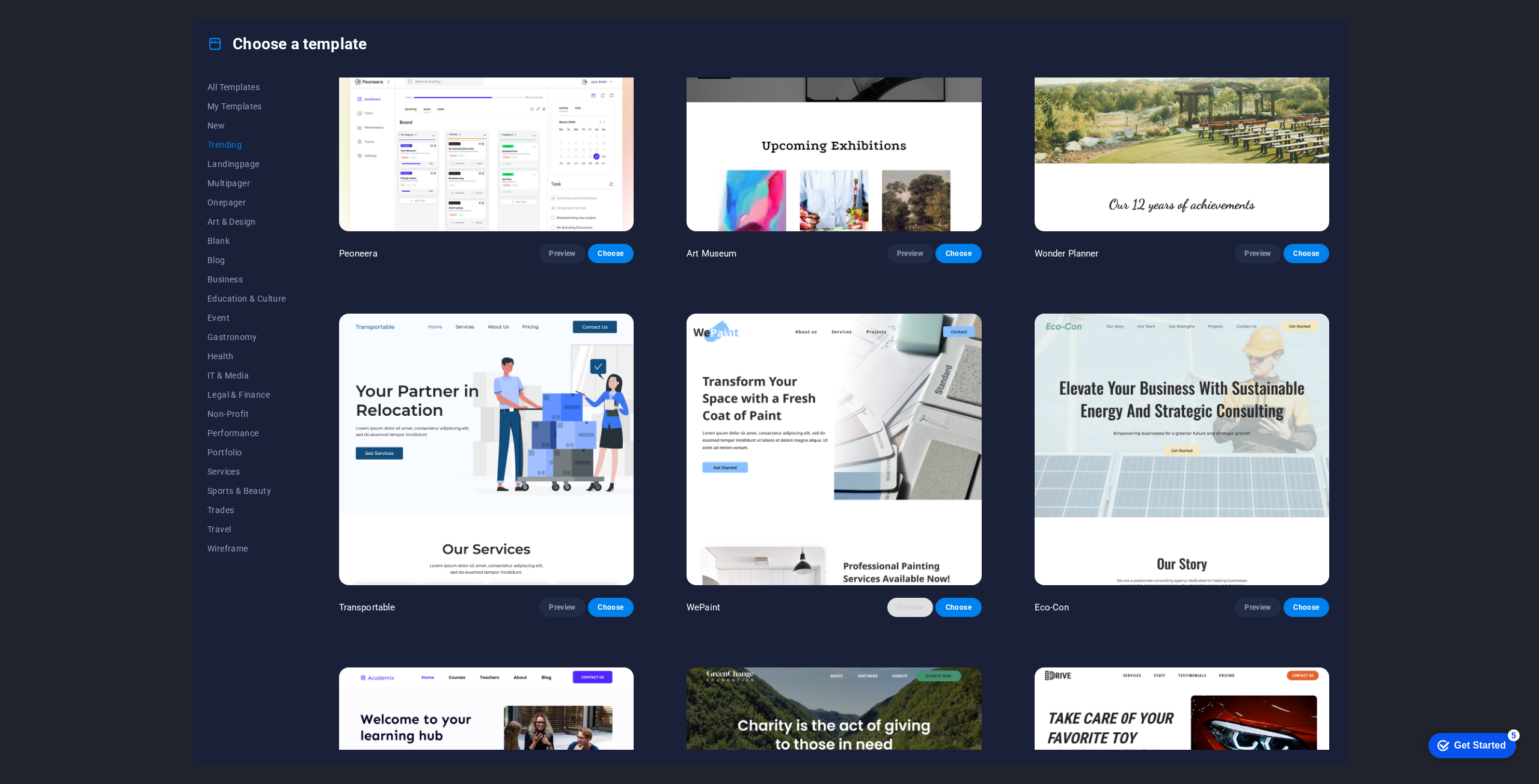
click at [905, 603] on span "Preview" at bounding box center [910, 607] width 26 height 10
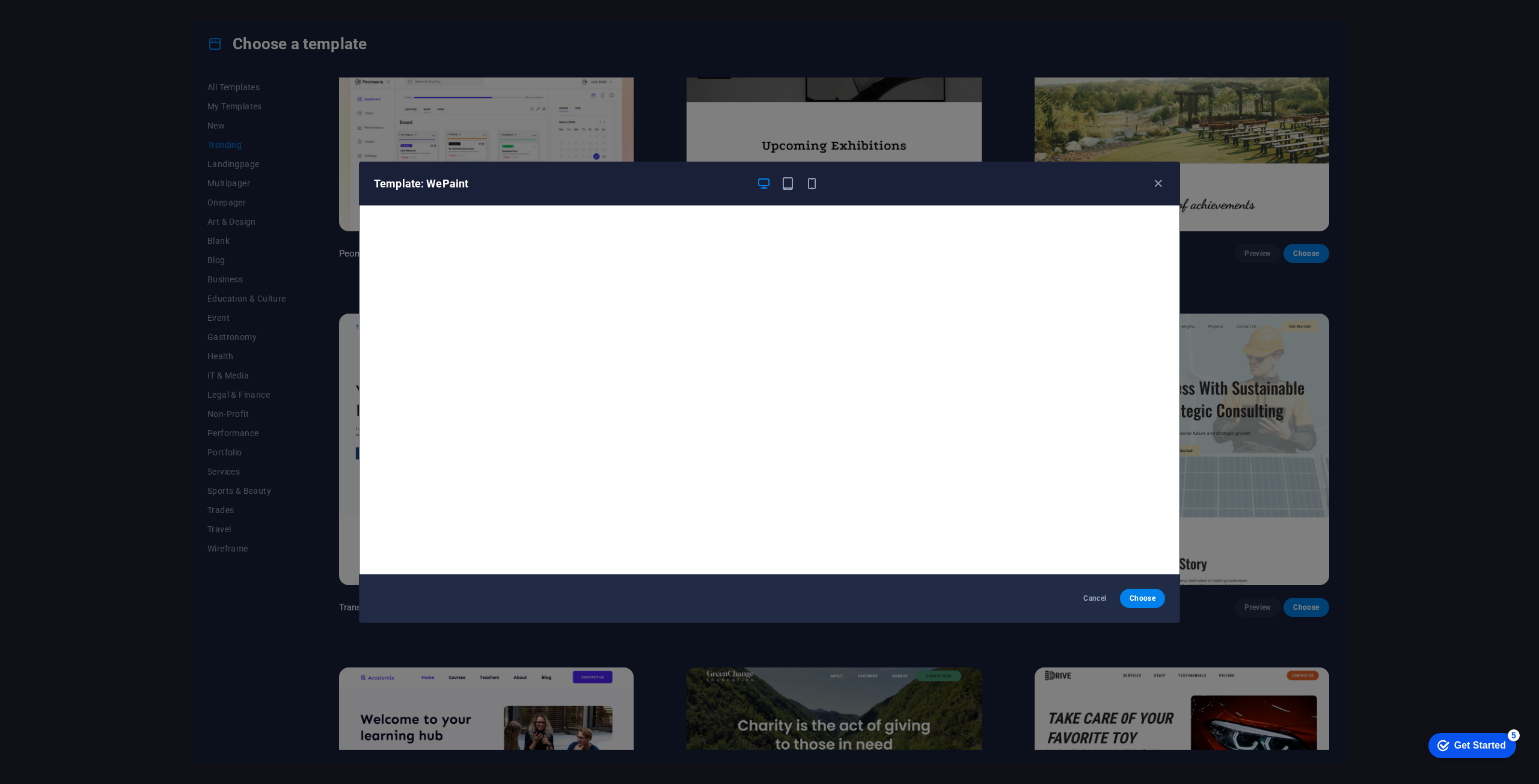
click at [1149, 183] on div "Template: WePaint" at bounding box center [761, 184] width 777 height 15
click at [1162, 188] on icon "button" at bounding box center [1157, 183] width 14 height 14
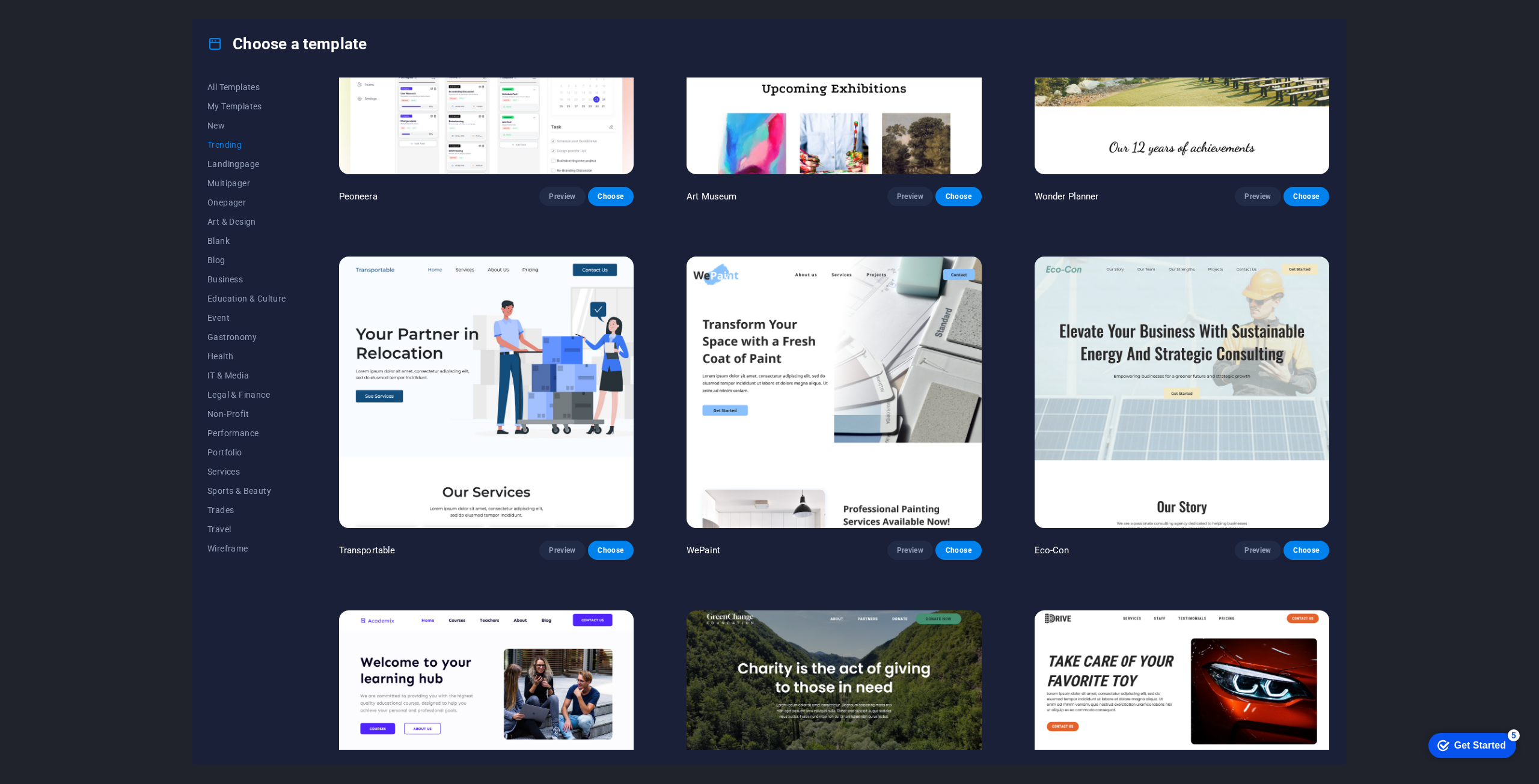
scroll to position [180, 0]
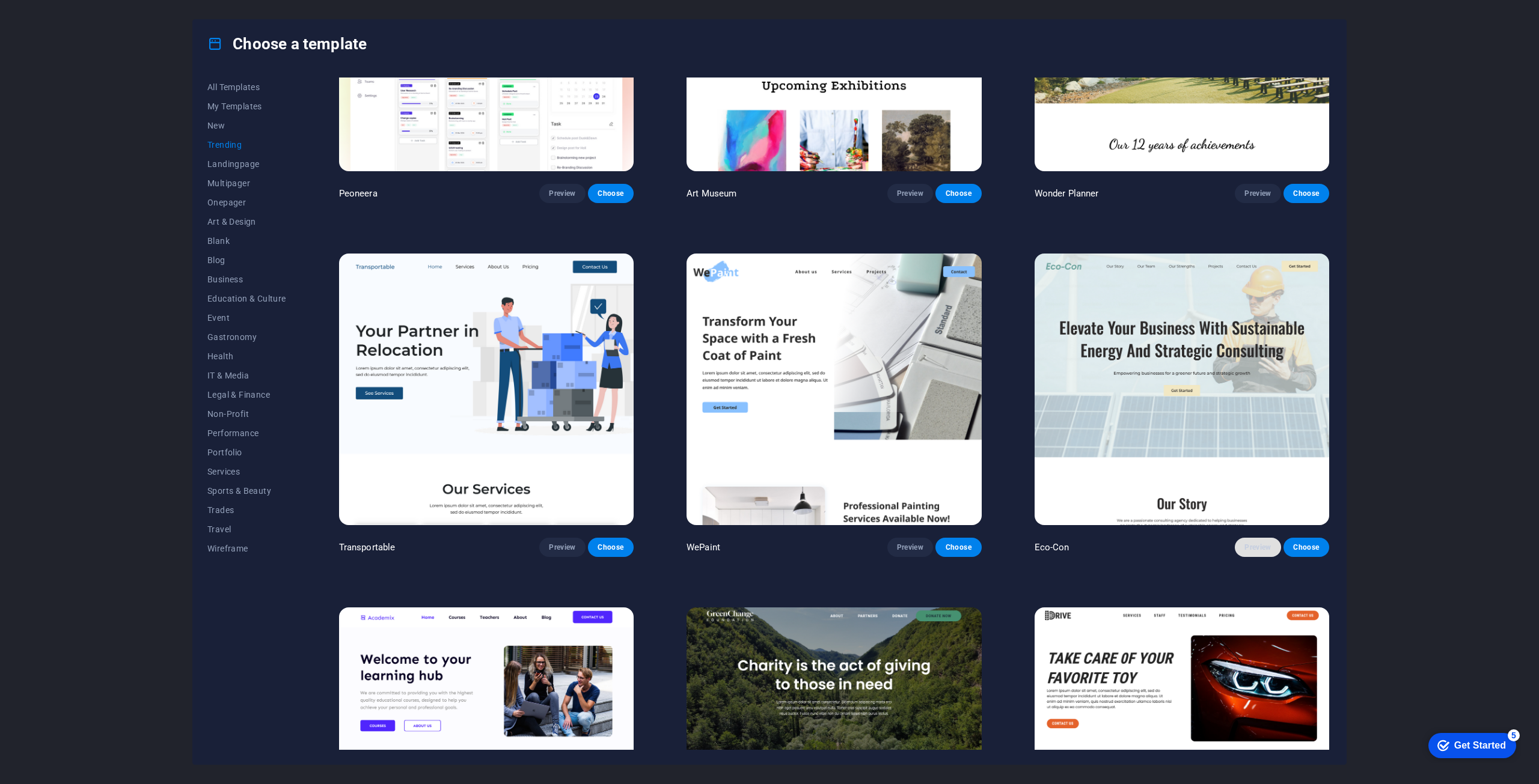
click at [1259, 538] on button "Preview" at bounding box center [1258, 547] width 46 height 19
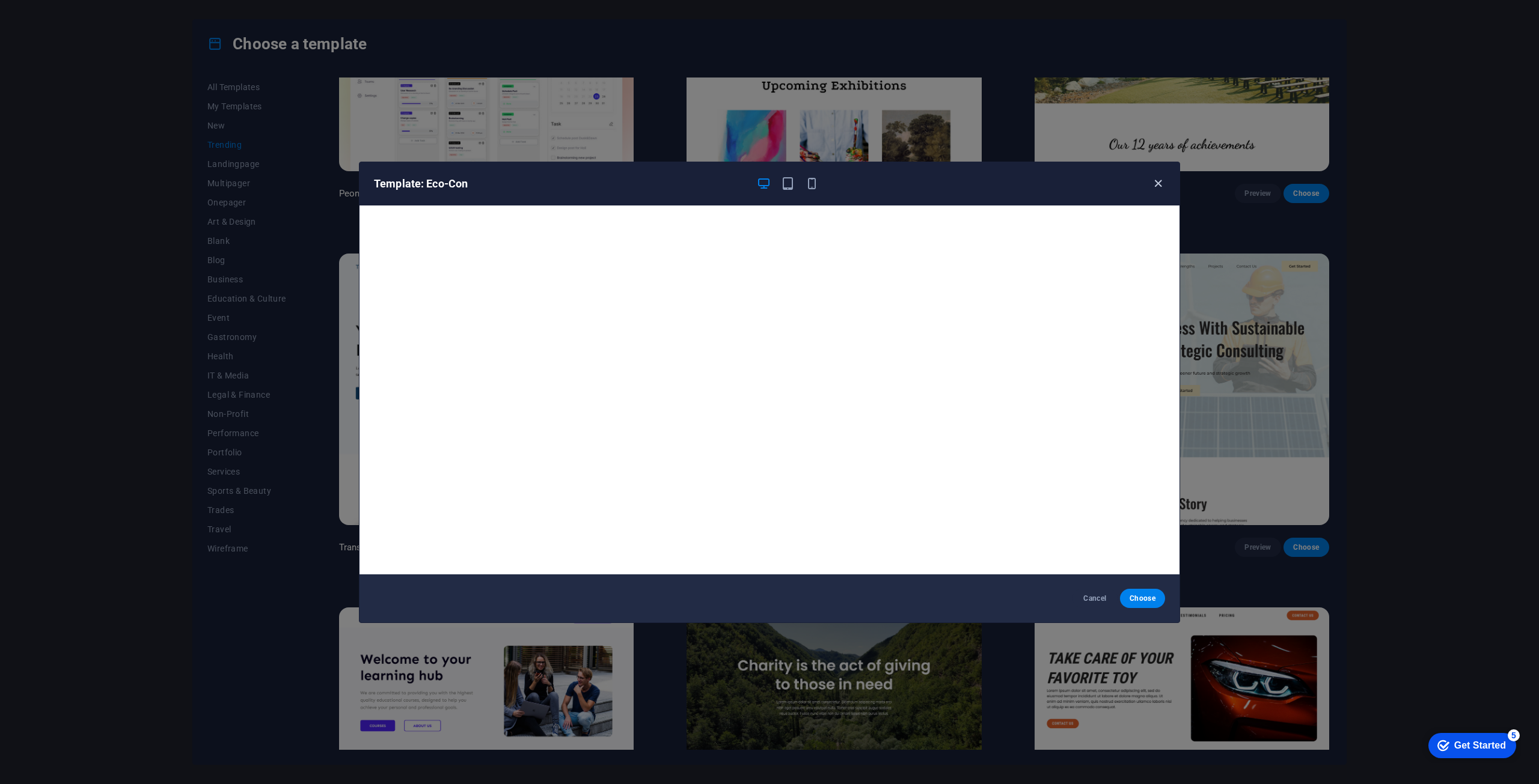
click at [1152, 181] on icon "button" at bounding box center [1157, 183] width 14 height 14
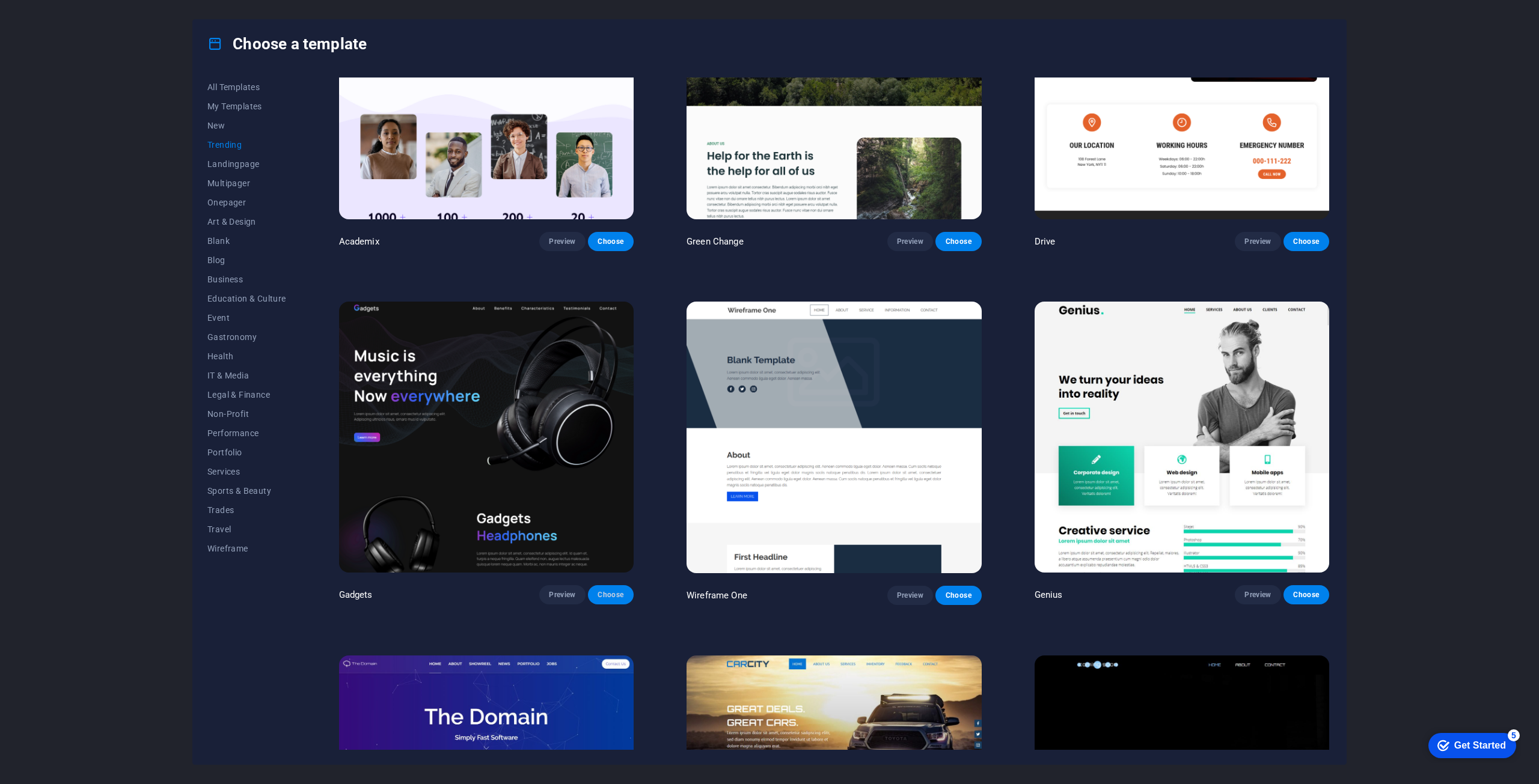
scroll to position [841, 0]
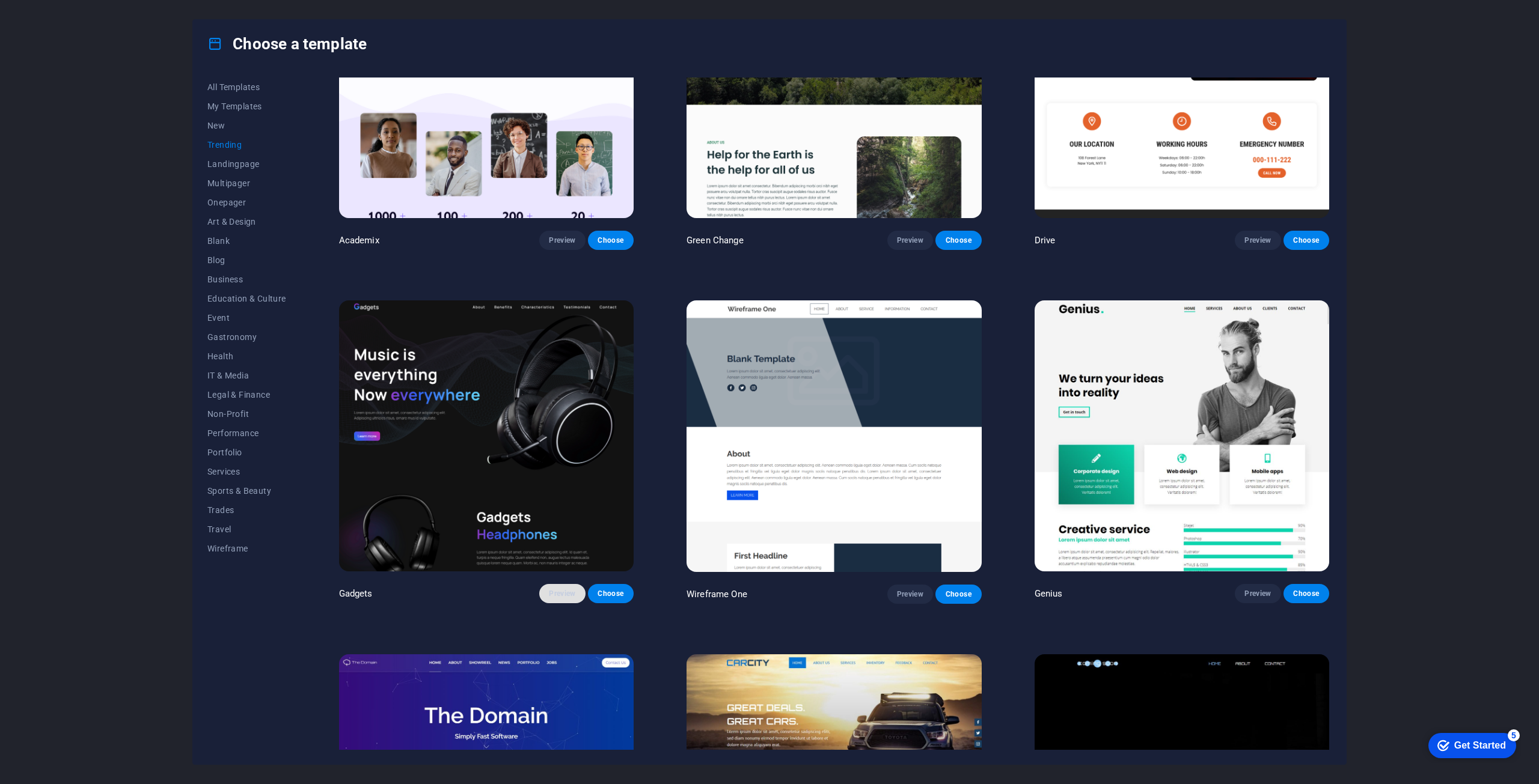
click at [557, 590] on span "Preview" at bounding box center [562, 594] width 26 height 10
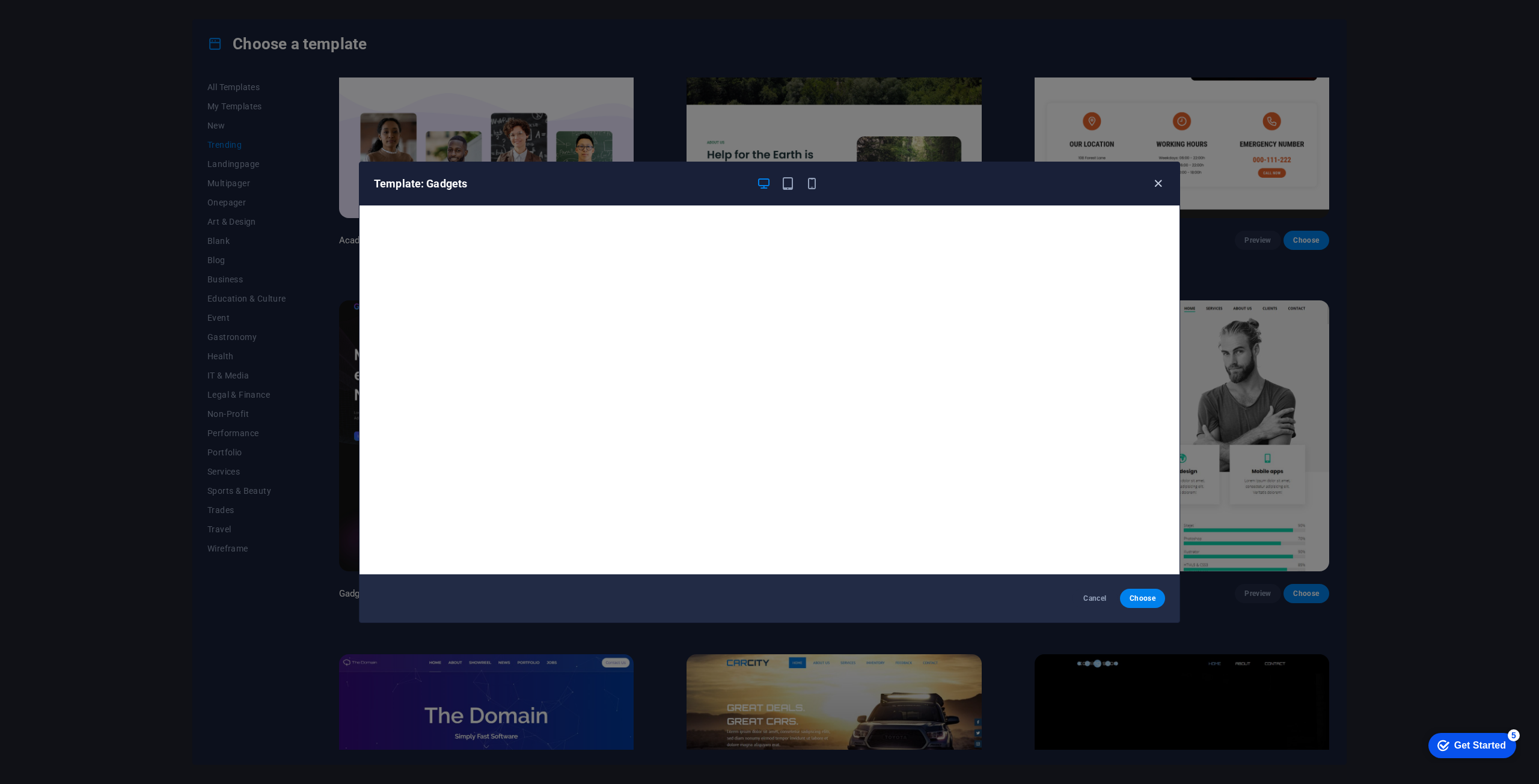
click at [1159, 182] on icon "button" at bounding box center [1157, 183] width 14 height 14
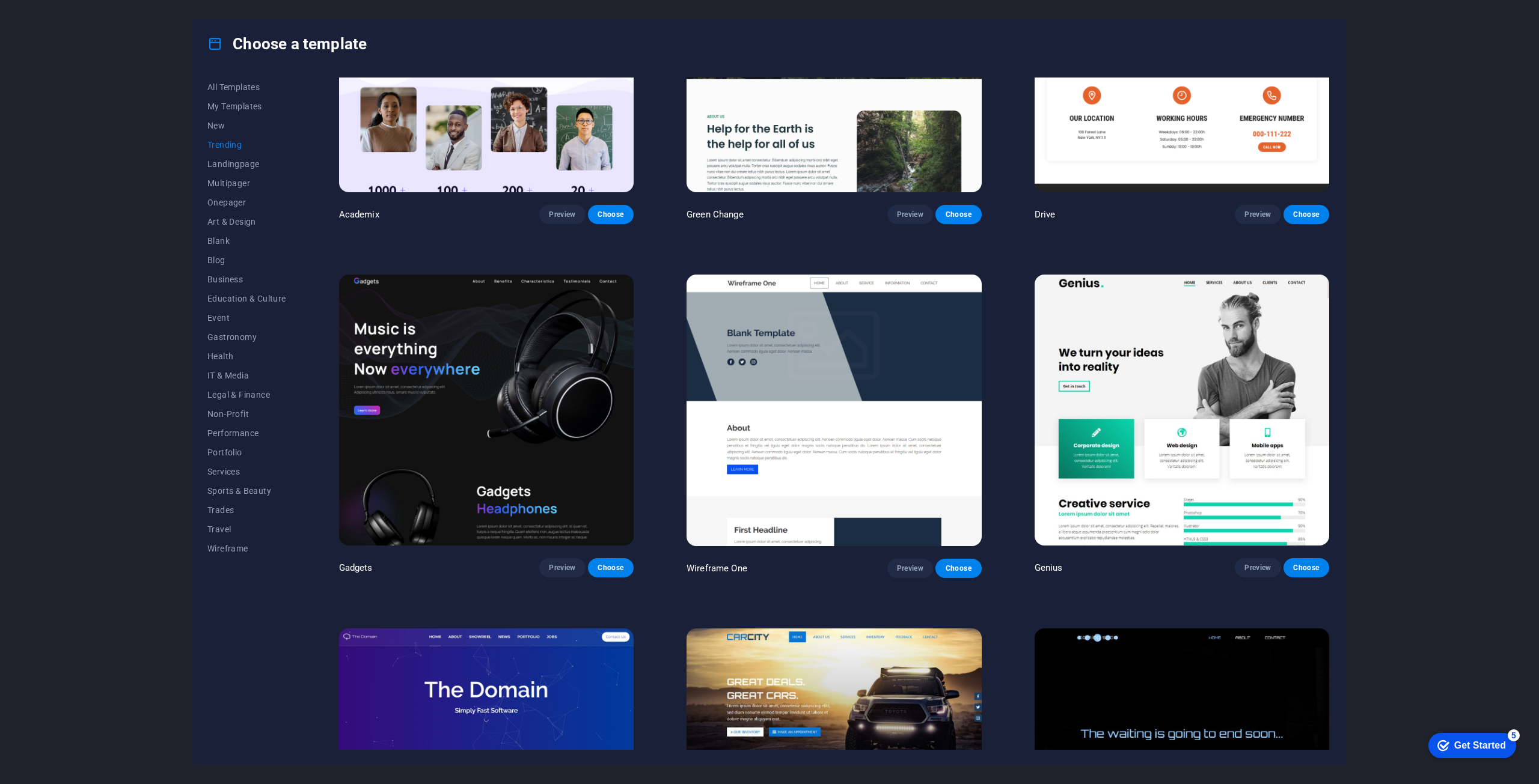
scroll to position [901, 0]
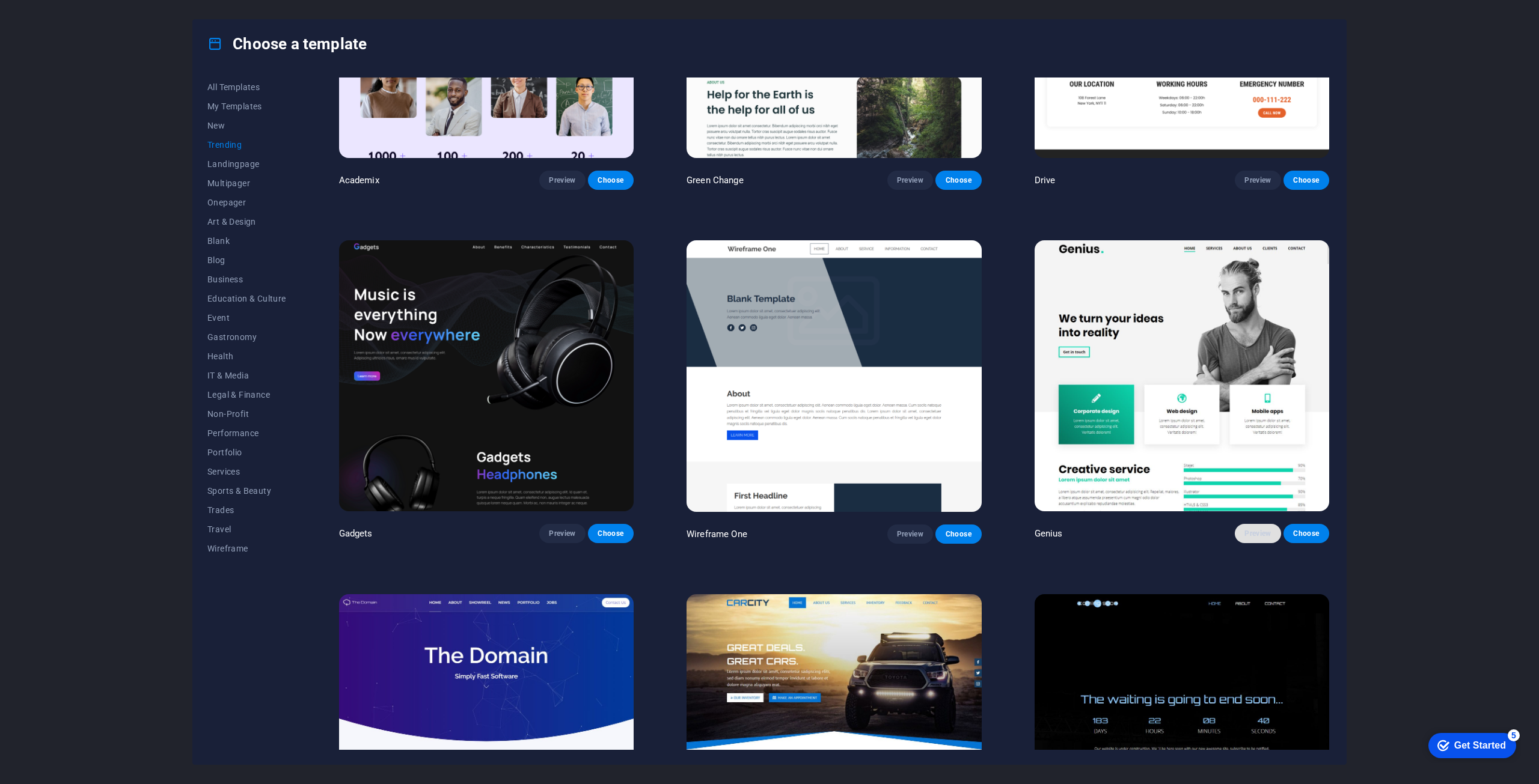
click at [1265, 529] on span "Preview" at bounding box center [1257, 534] width 26 height 10
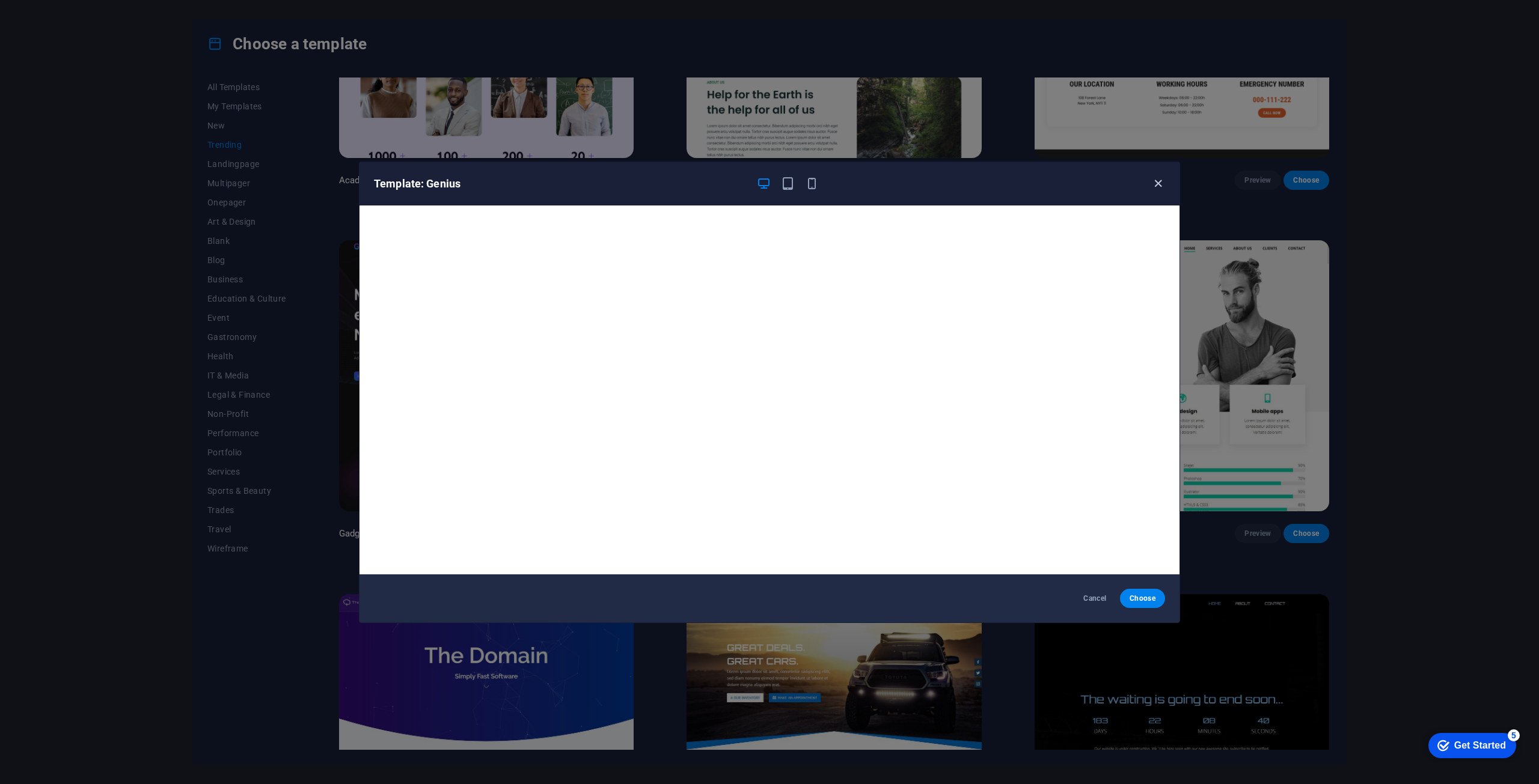
click at [1158, 190] on icon "button" at bounding box center [1157, 183] width 14 height 14
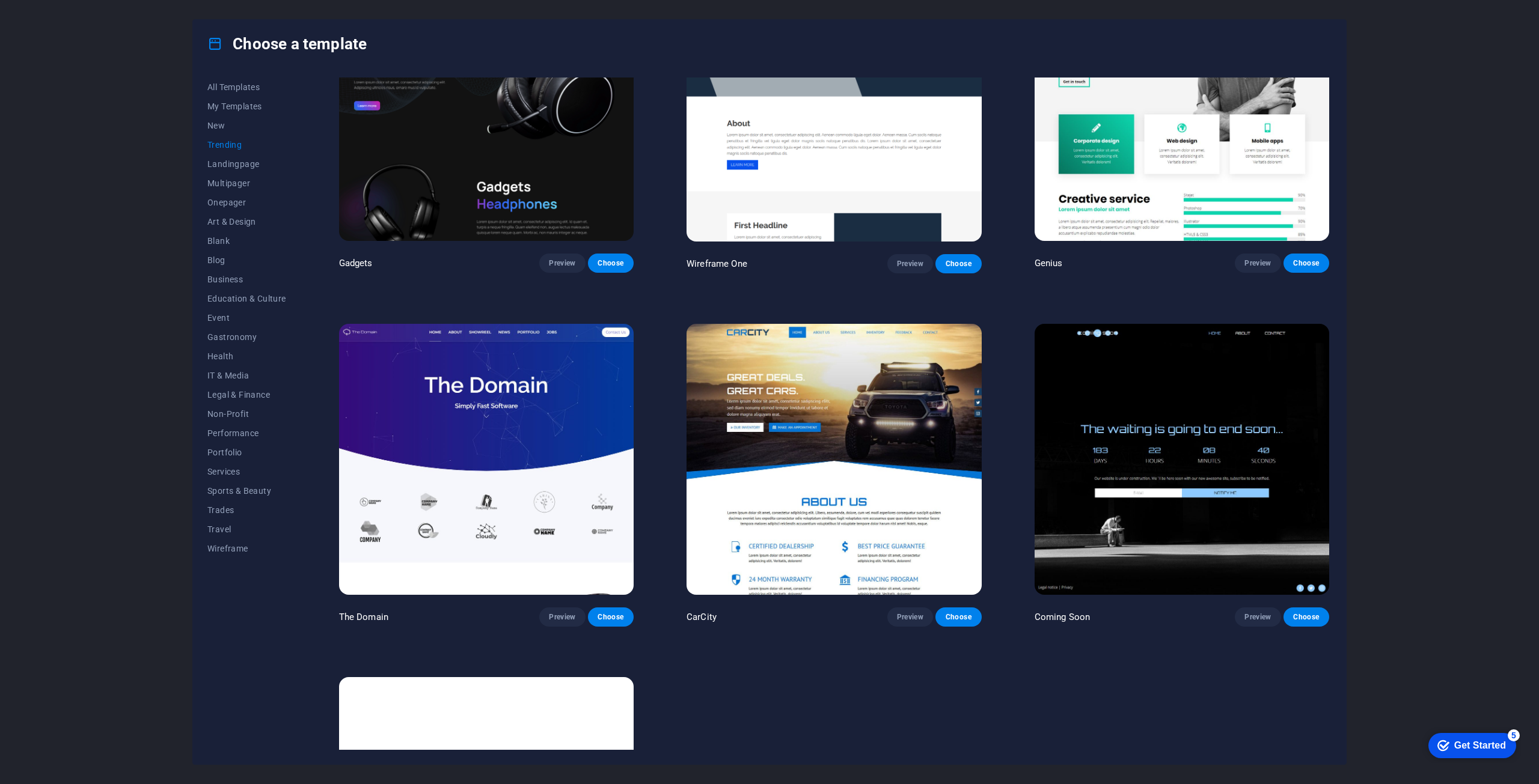
scroll to position [1202, 0]
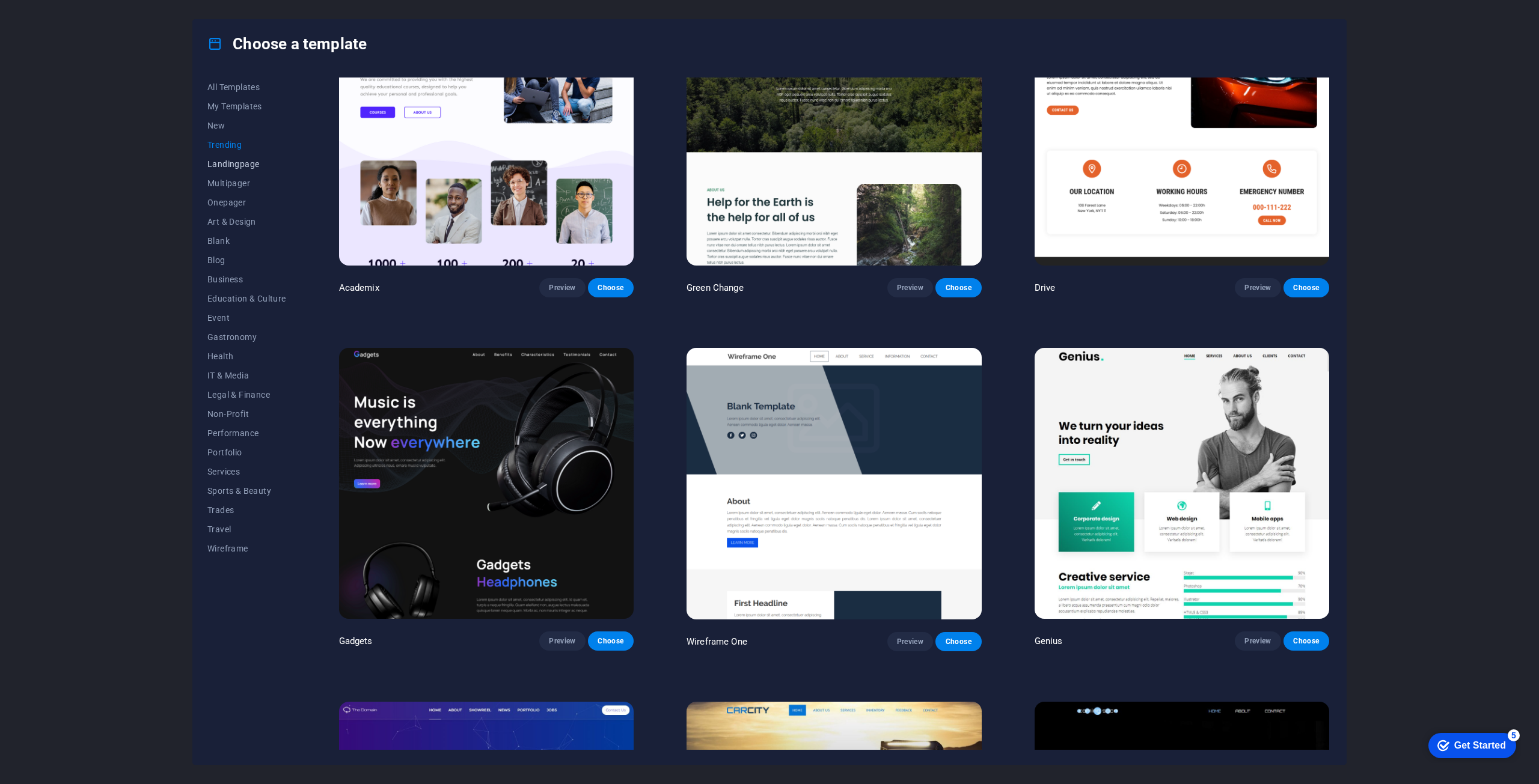
click at [240, 165] on span "Landingpage" at bounding box center [247, 164] width 78 height 10
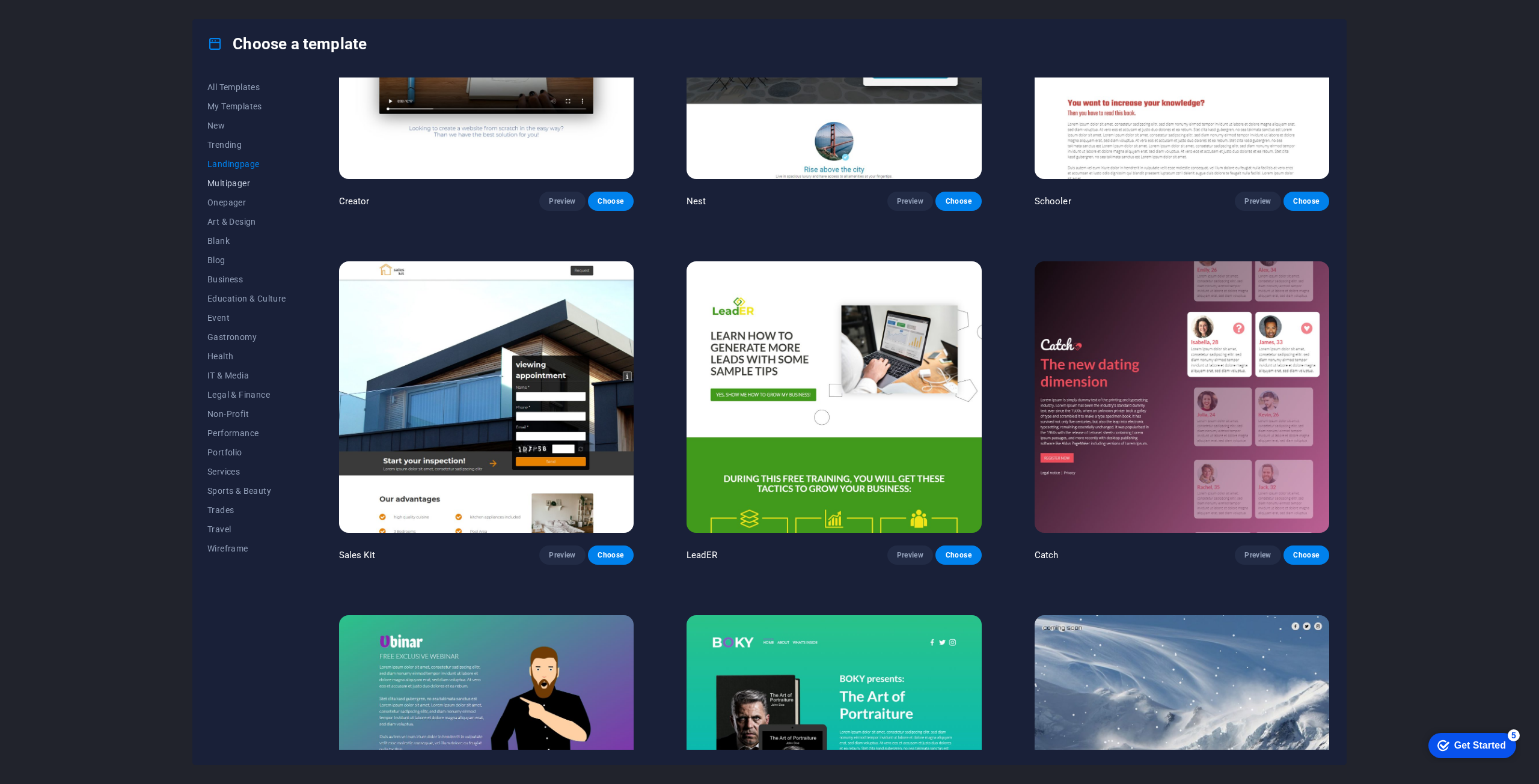
scroll to position [2204, 0]
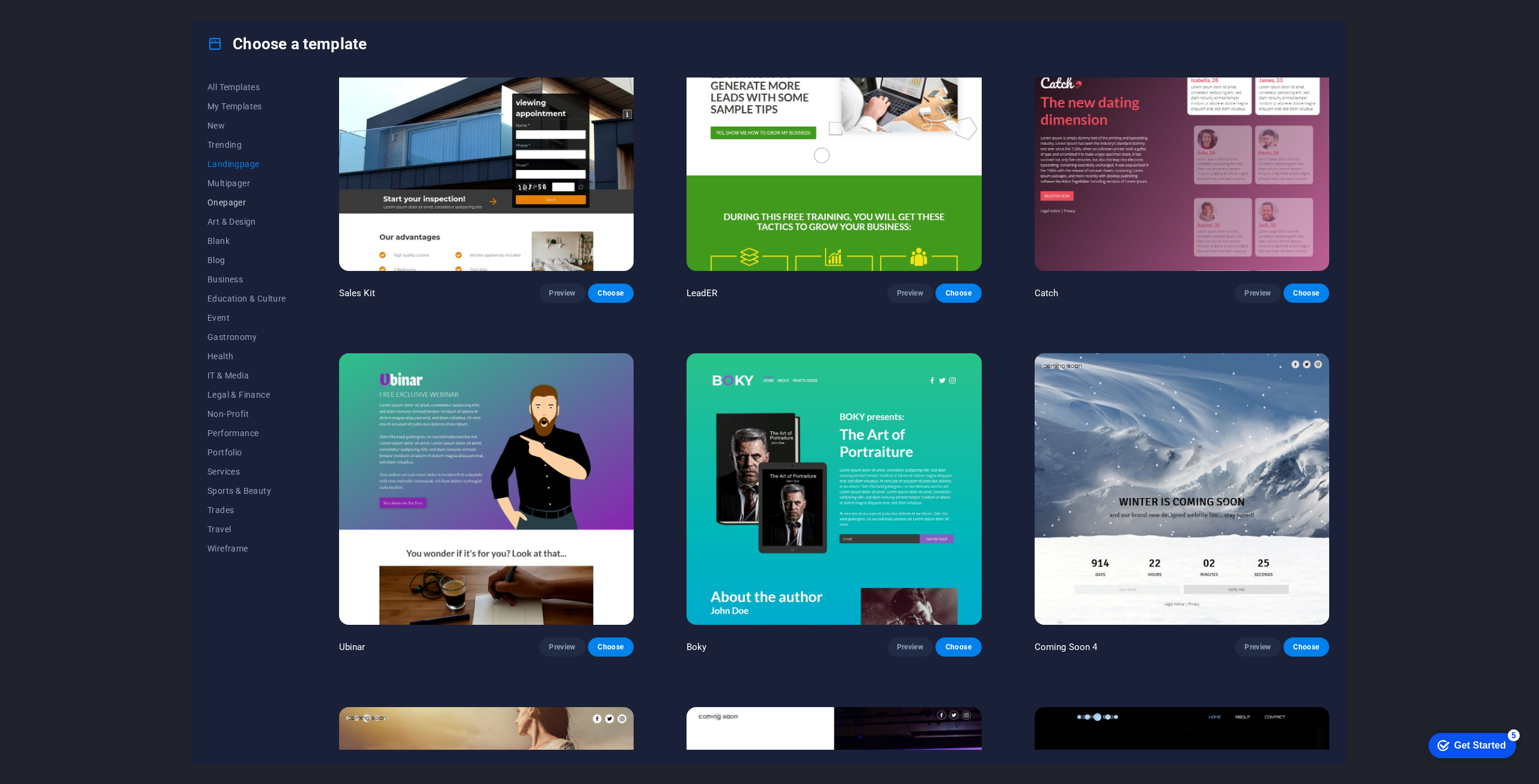
click at [235, 202] on span "Onepager" at bounding box center [247, 202] width 78 height 10
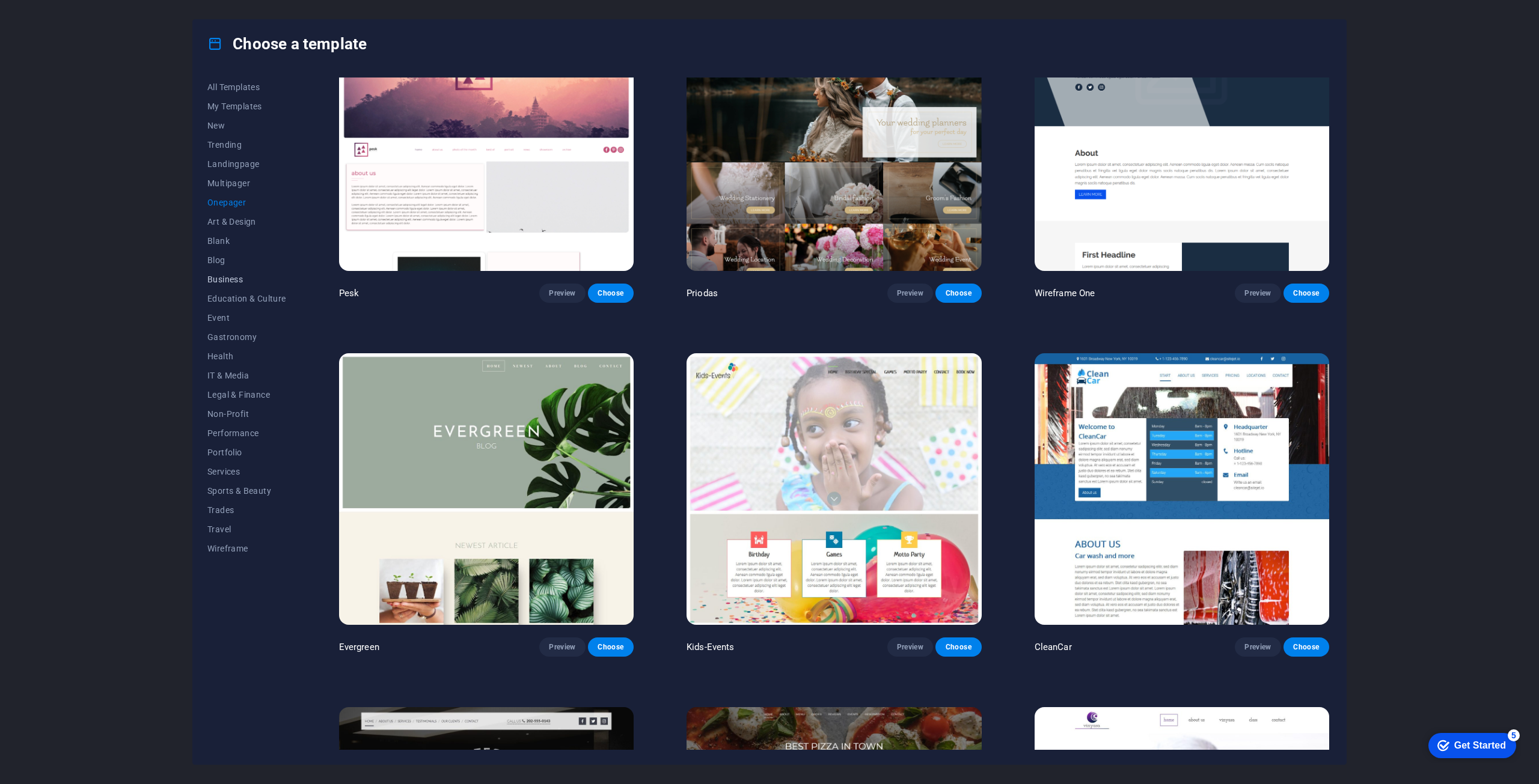
click at [219, 275] on span "Business" at bounding box center [247, 280] width 78 height 10
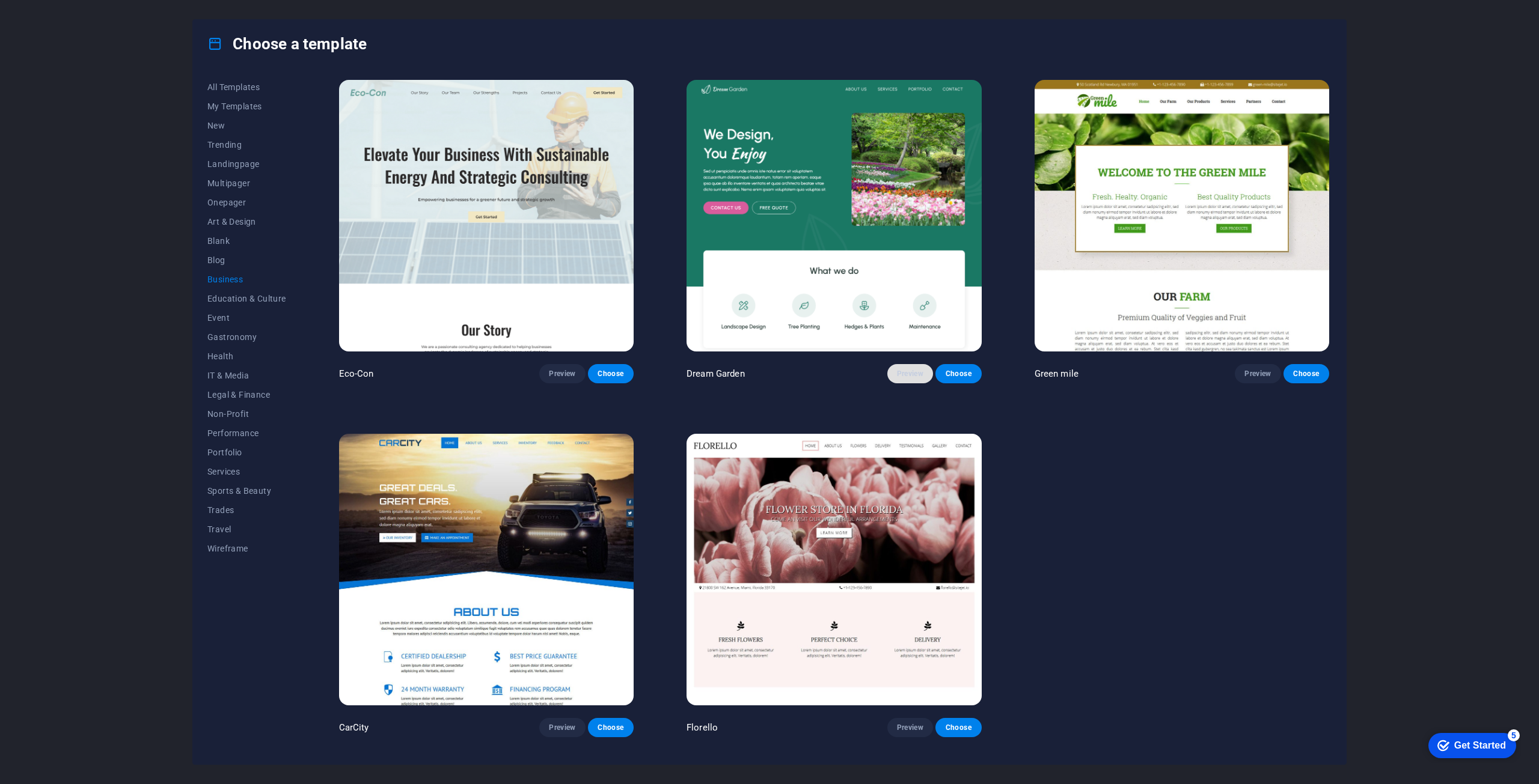
click at [897, 372] on span "Preview" at bounding box center [910, 373] width 26 height 10
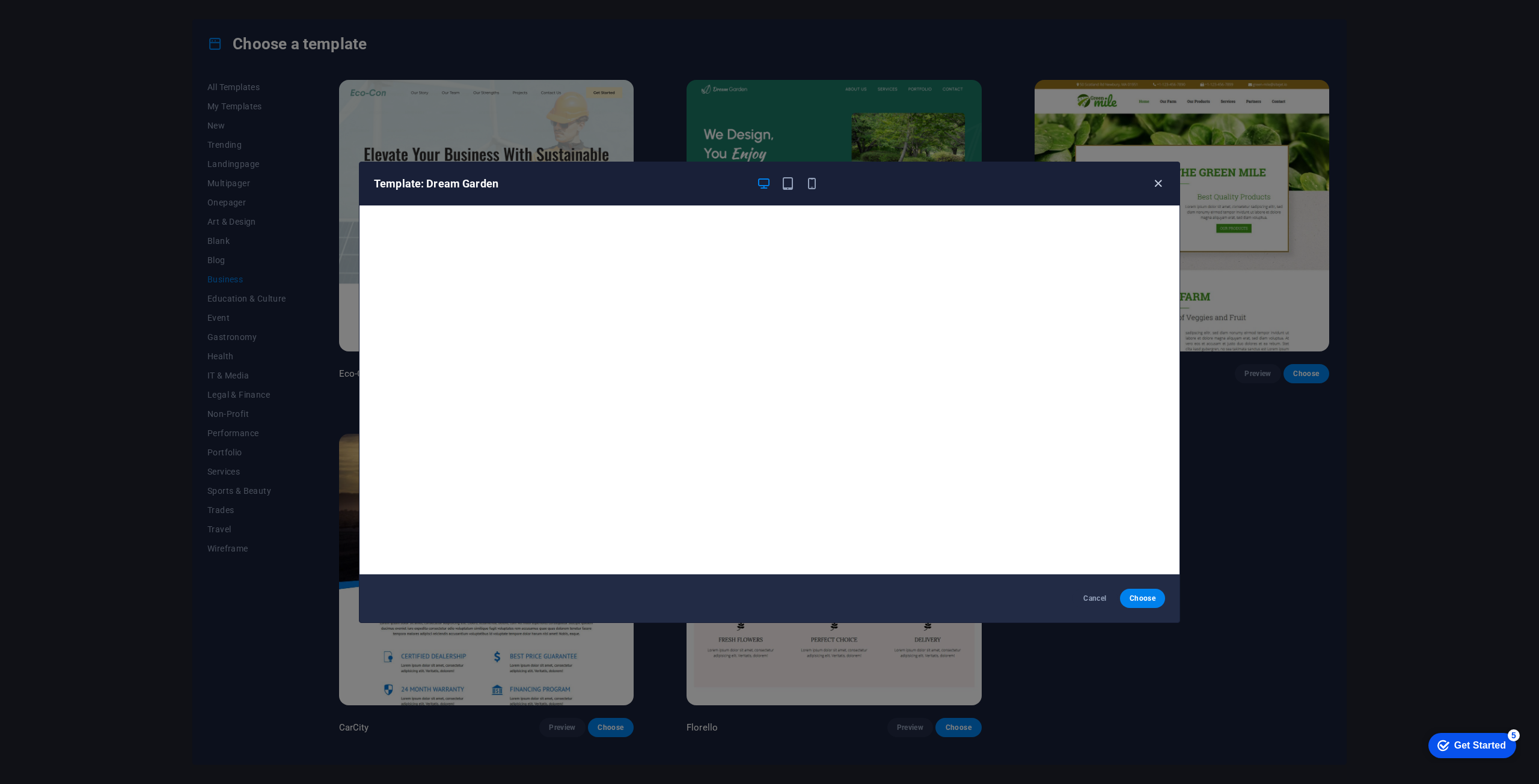
click at [1155, 185] on icon "button" at bounding box center [1157, 183] width 14 height 14
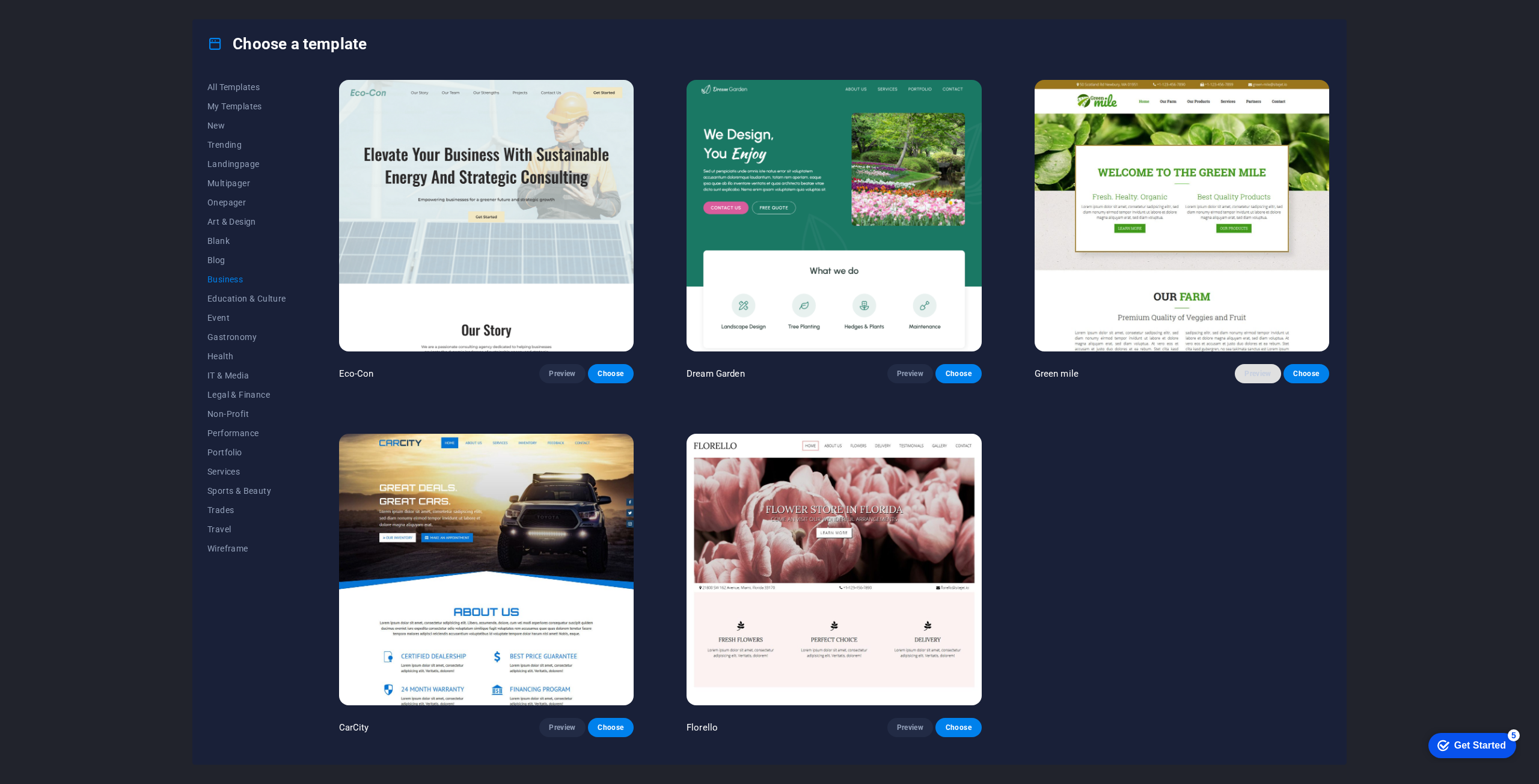
click at [1243, 364] on button "Preview" at bounding box center [1258, 373] width 46 height 19
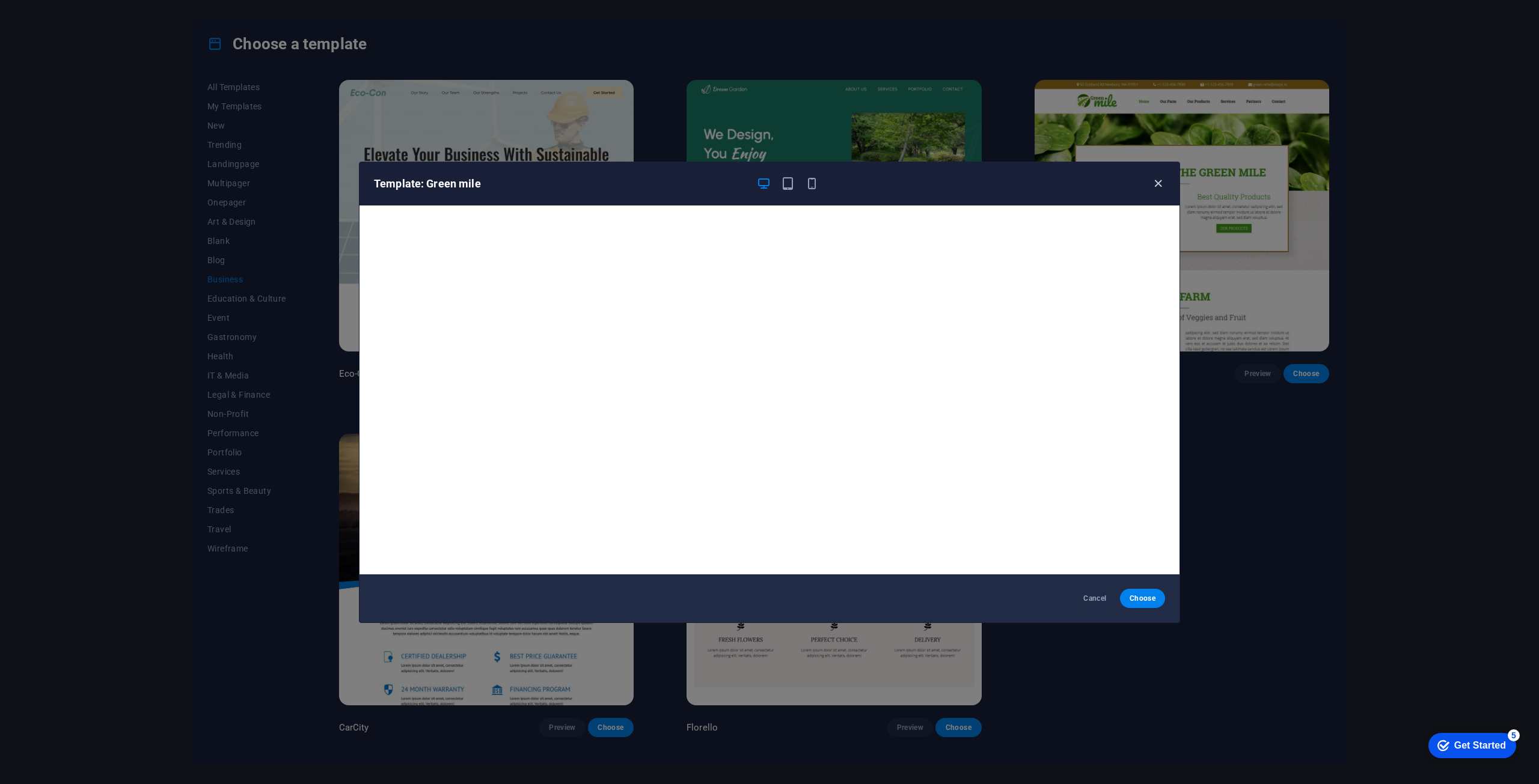
click at [1162, 181] on icon "button" at bounding box center [1157, 183] width 14 height 14
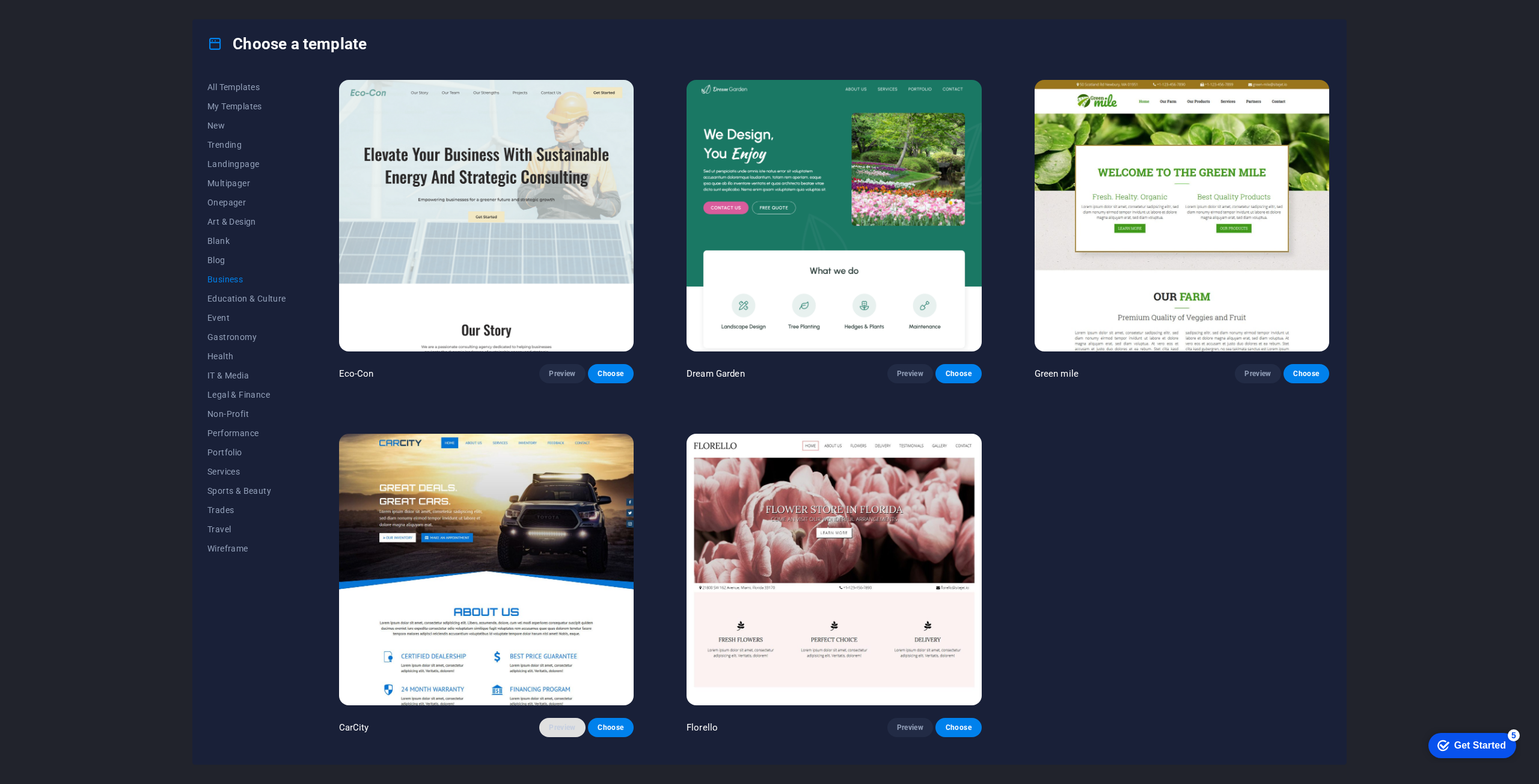
click at [568, 726] on span "Preview" at bounding box center [562, 728] width 26 height 10
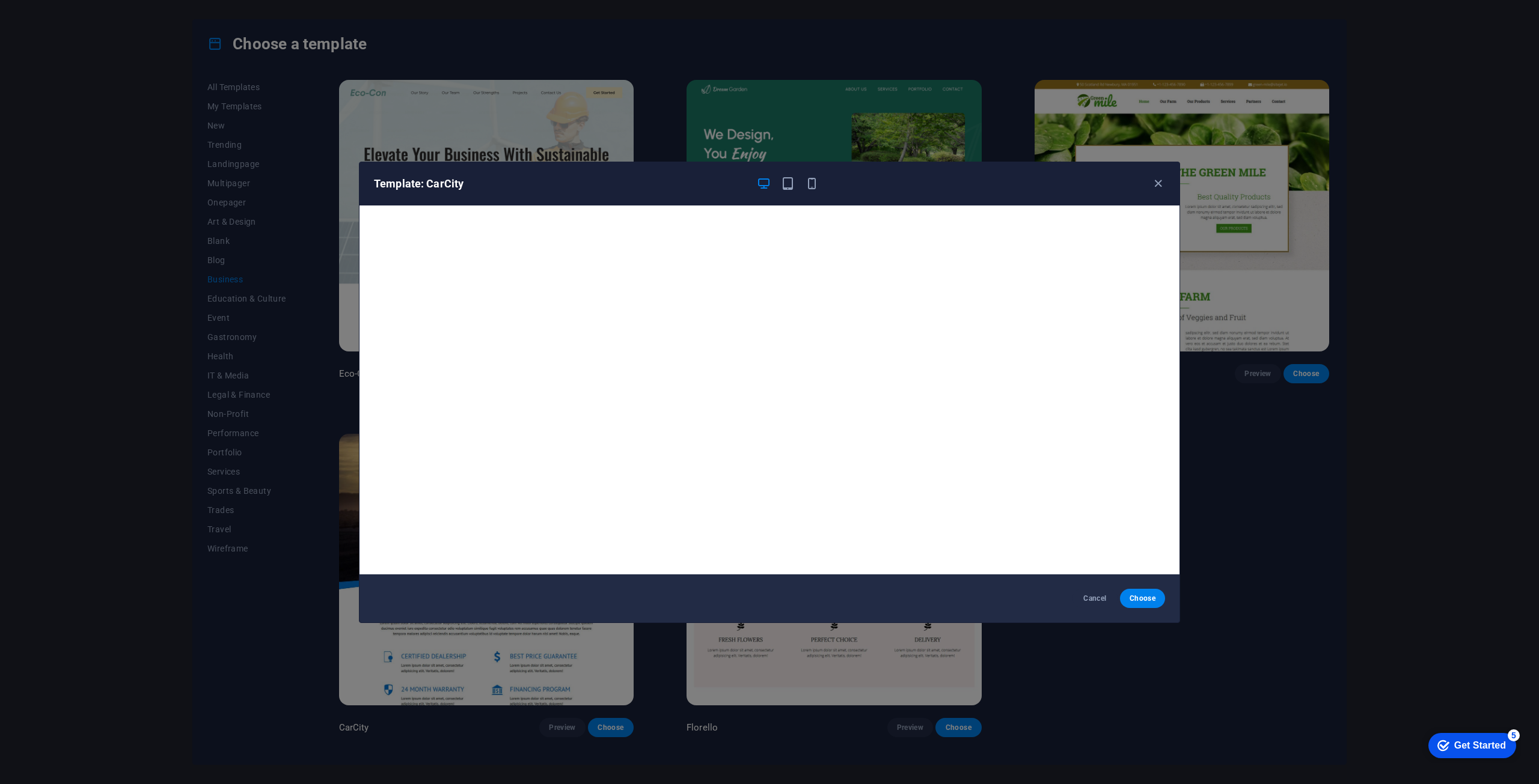
click at [1166, 187] on div "Template: CarCity" at bounding box center [770, 184] width 820 height 44
click at [1147, 183] on div "Template: CarCity" at bounding box center [761, 184] width 777 height 15
click at [1157, 185] on icon "button" at bounding box center [1157, 183] width 14 height 14
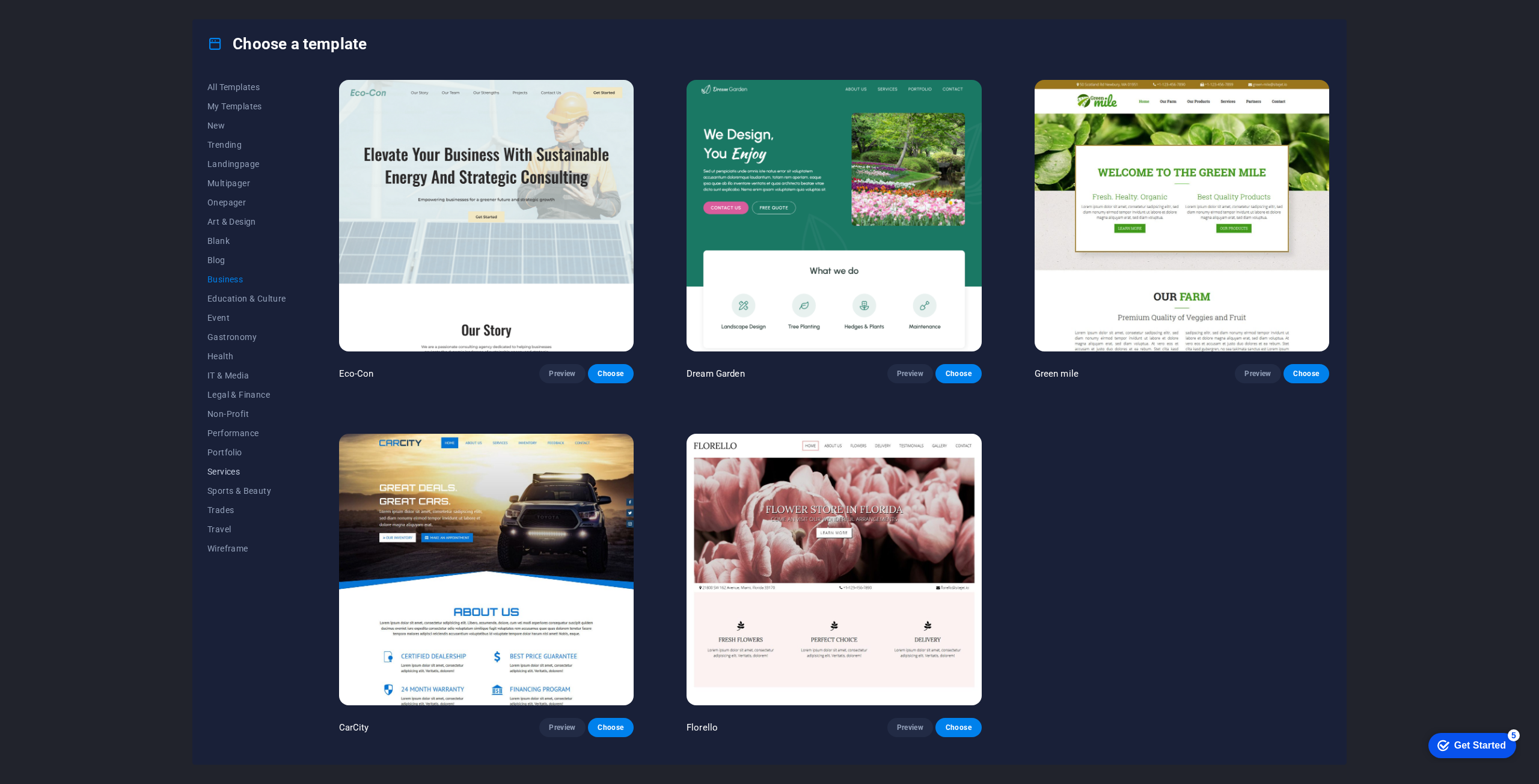
click at [222, 469] on span "Services" at bounding box center [247, 472] width 78 height 10
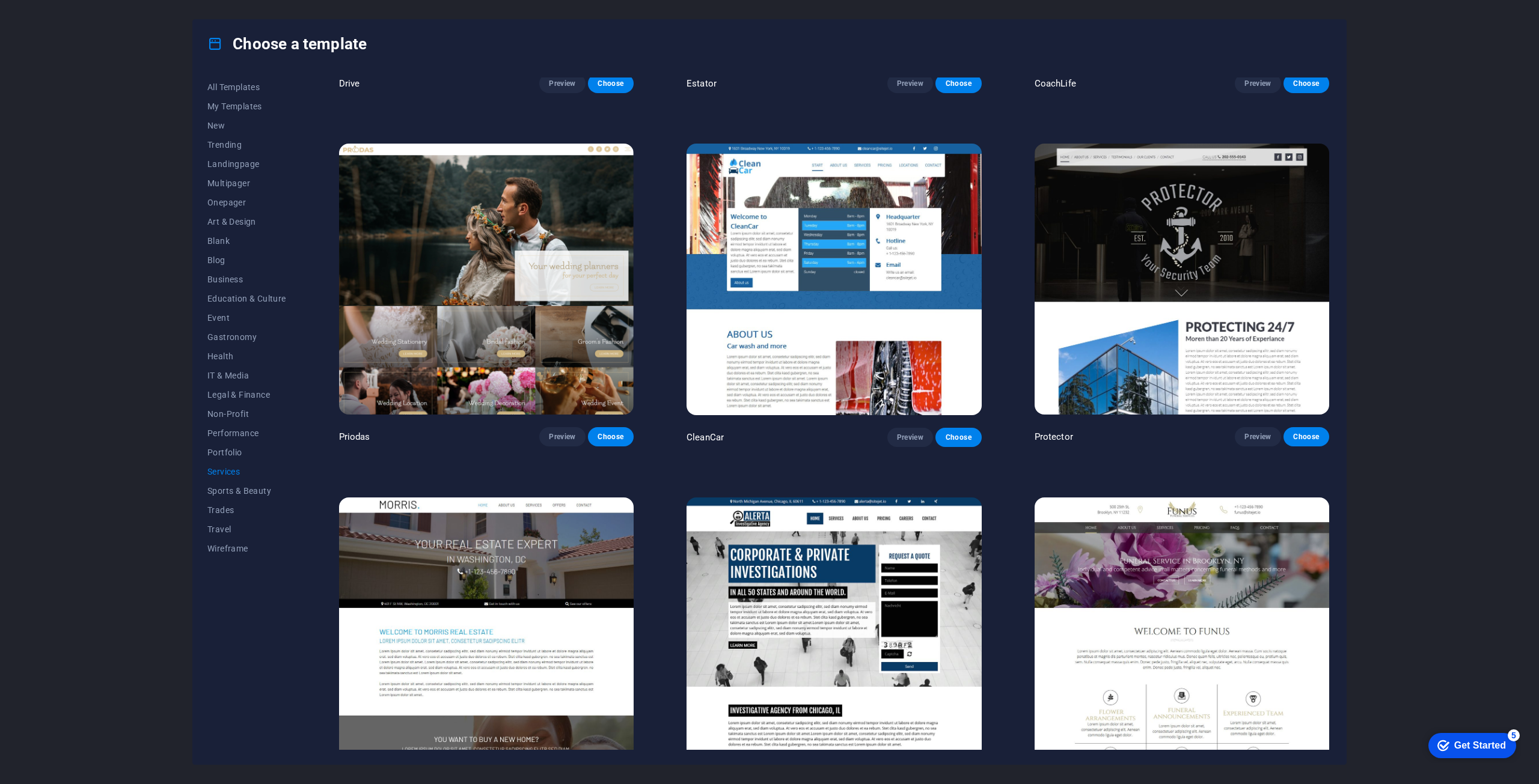
scroll to position [962, 0]
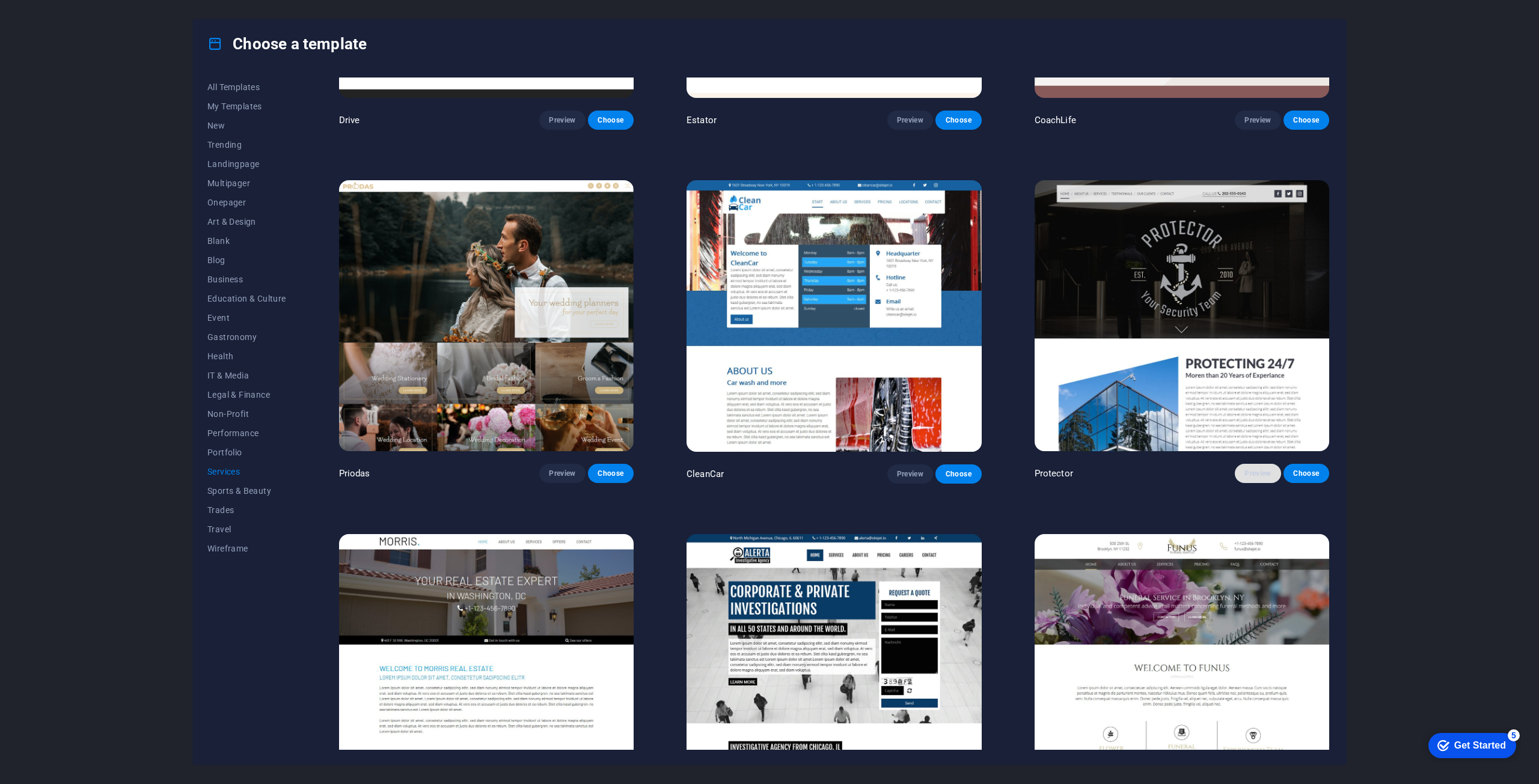
click at [1258, 469] on span "Preview" at bounding box center [1257, 473] width 26 height 10
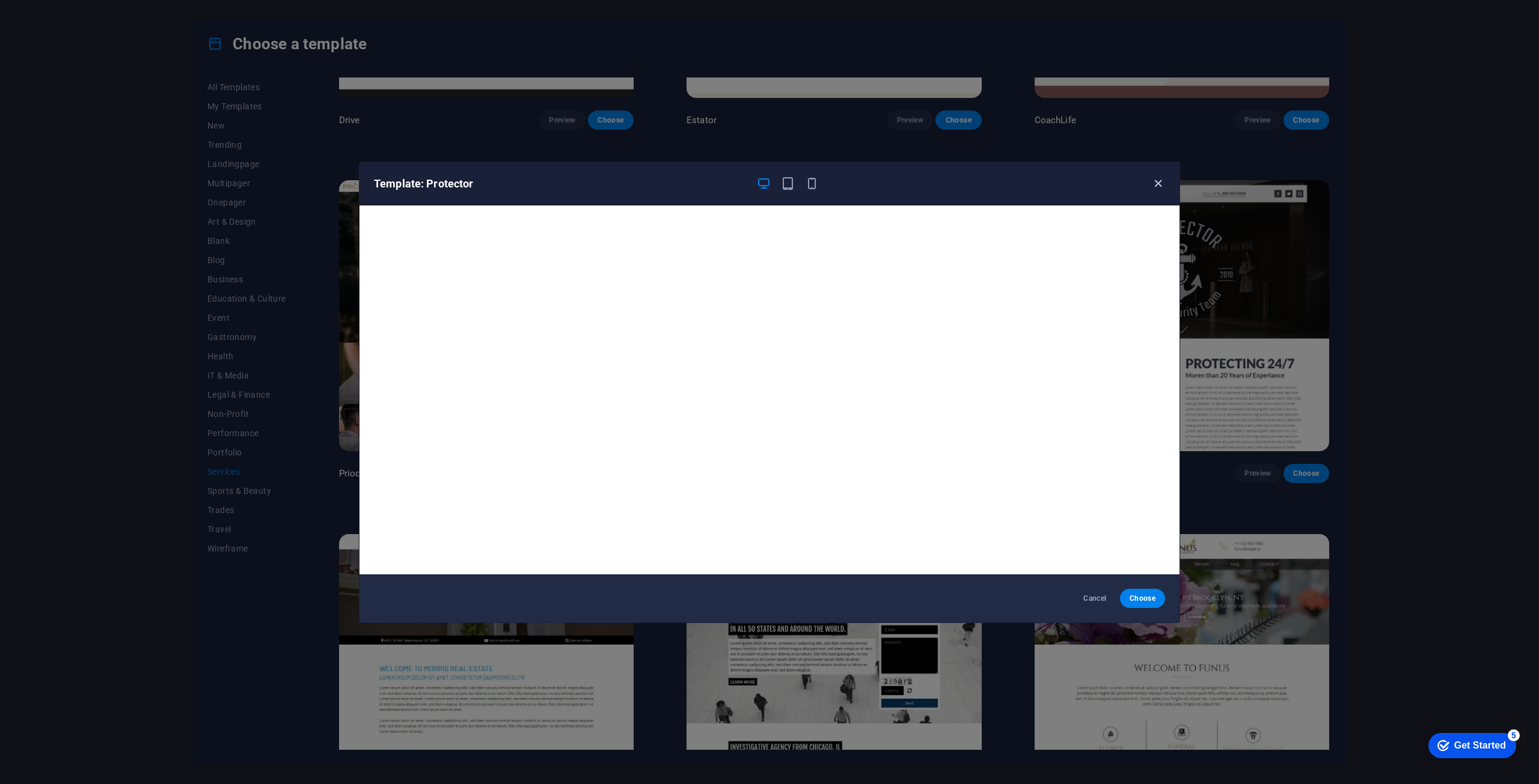
click at [1157, 184] on icon "button" at bounding box center [1157, 183] width 14 height 14
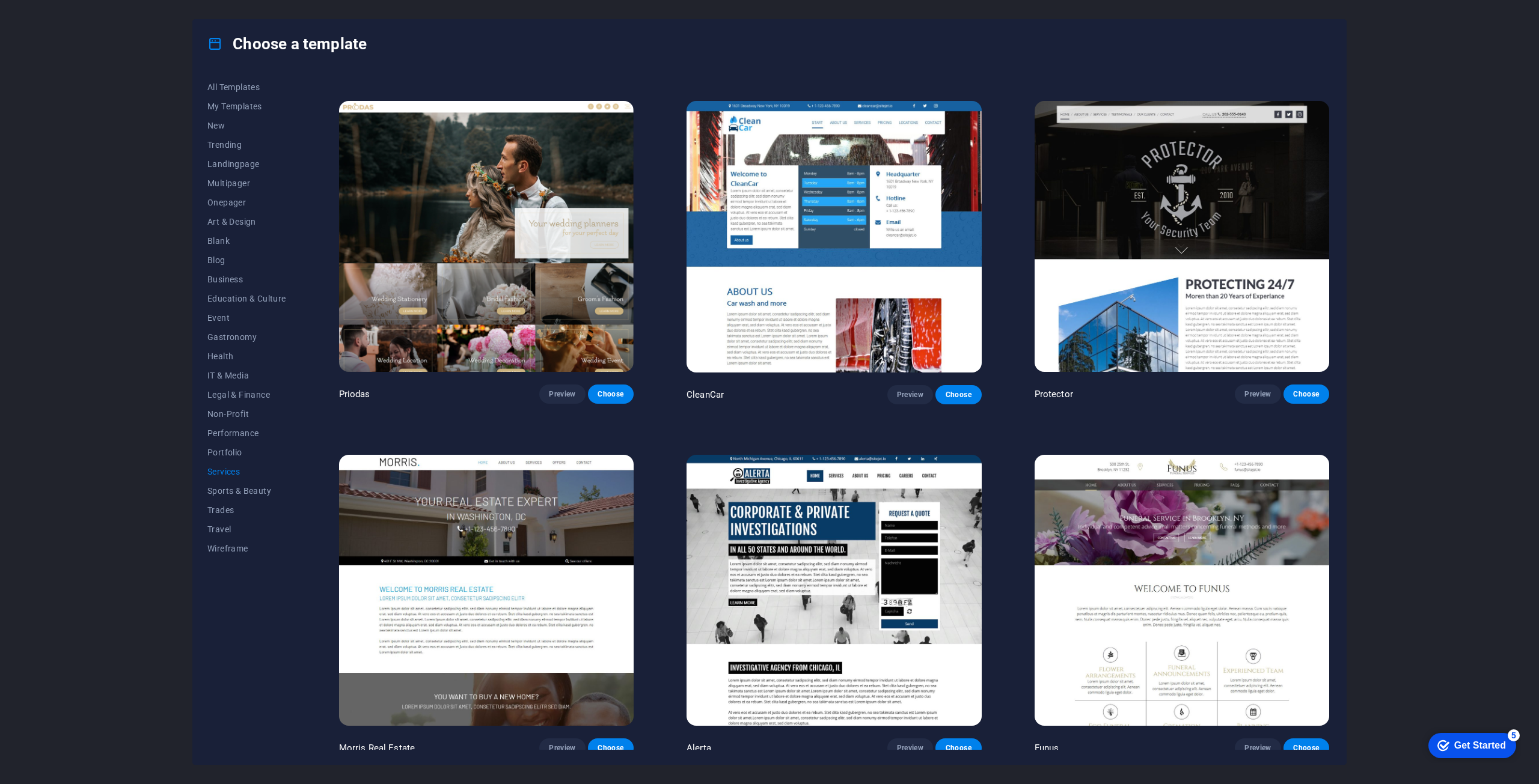
scroll to position [1022, 0]
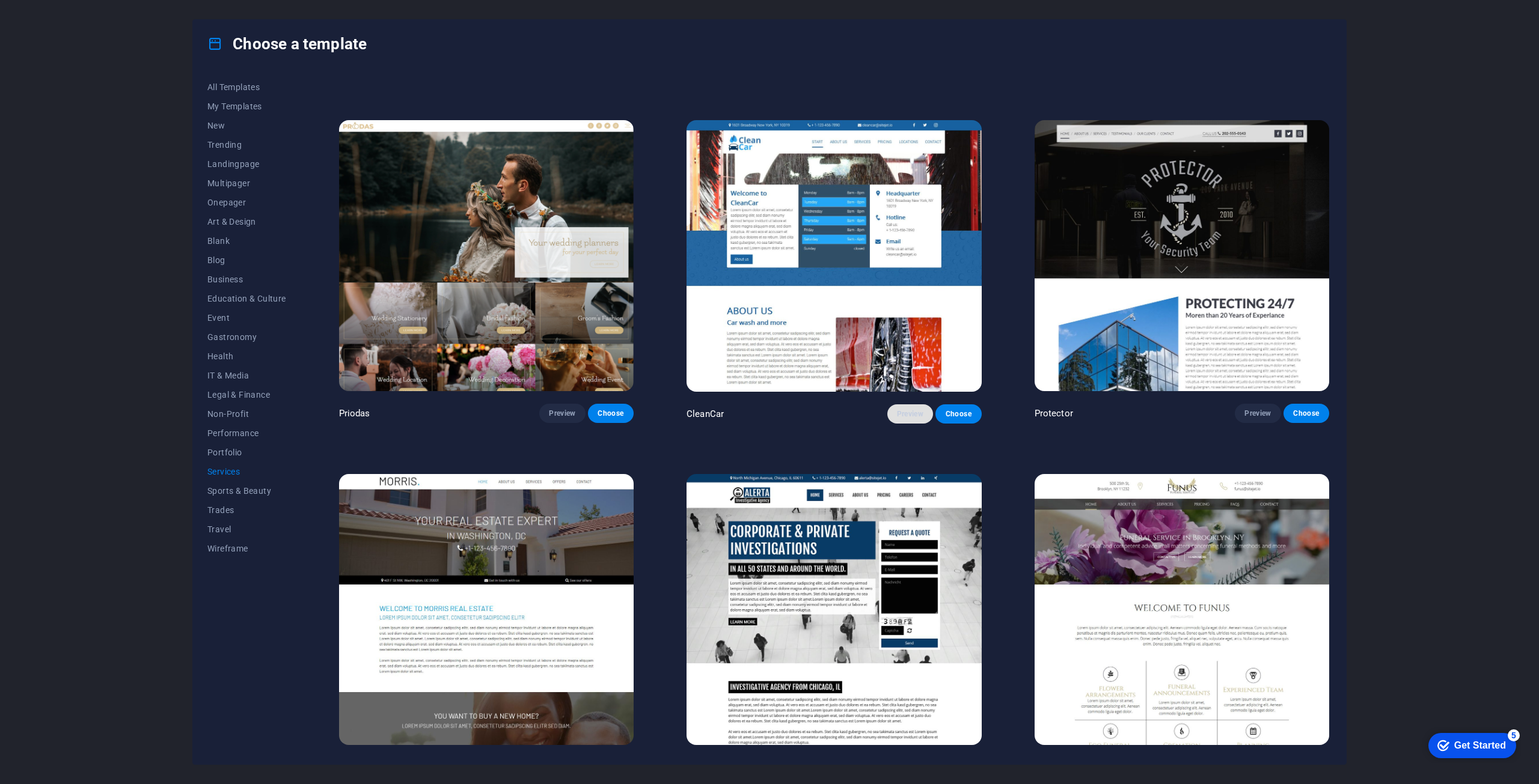
click at [912, 410] on span "Preview" at bounding box center [910, 413] width 26 height 10
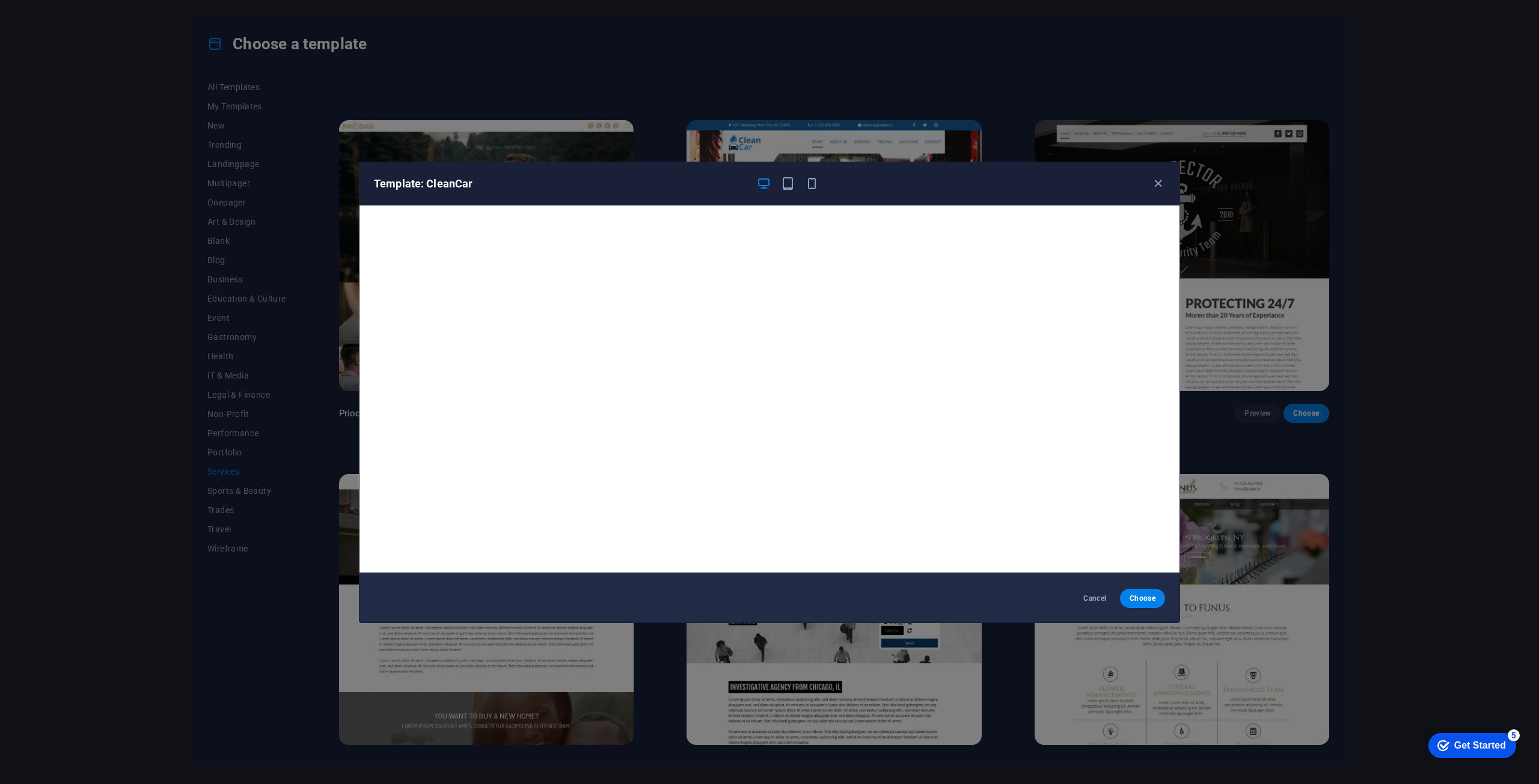
scroll to position [3, 0]
